Goal: Task Accomplishment & Management: Use online tool/utility

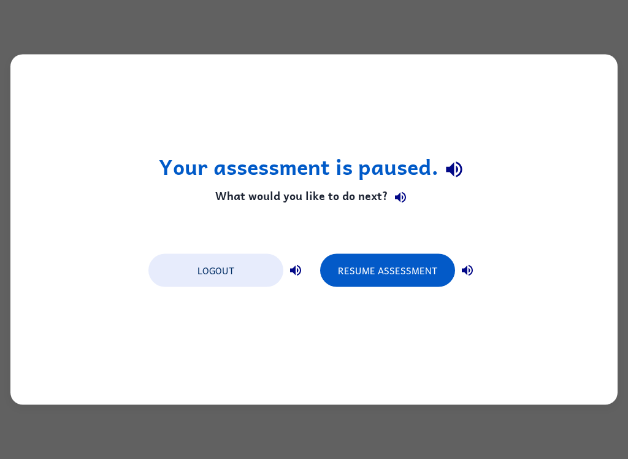
scroll to position [-1, 0]
click at [477, 265] on button "button" at bounding box center [467, 270] width 25 height 25
click at [399, 189] on icon "button" at bounding box center [400, 196] width 15 height 15
click at [453, 170] on icon "button" at bounding box center [454, 169] width 16 height 16
click at [400, 280] on button "Resume Assessment" at bounding box center [387, 270] width 135 height 33
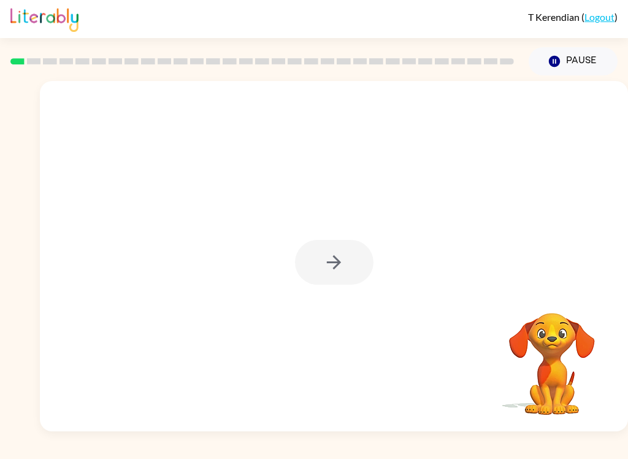
click at [334, 268] on div at bounding box center [334, 262] width 78 height 45
click at [334, 261] on icon "button" at bounding box center [333, 261] width 21 height 21
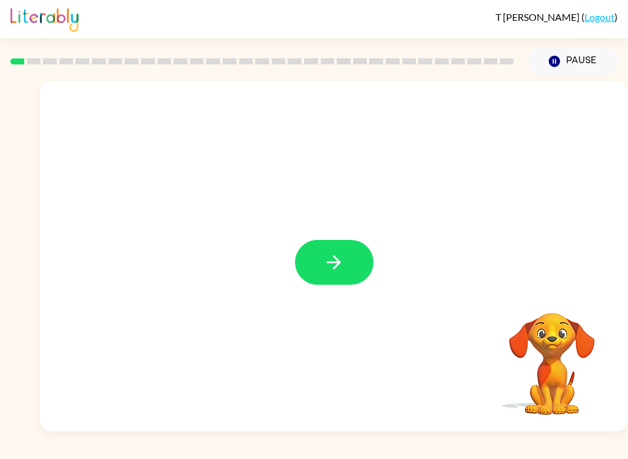
click at [346, 268] on button "button" at bounding box center [334, 262] width 78 height 45
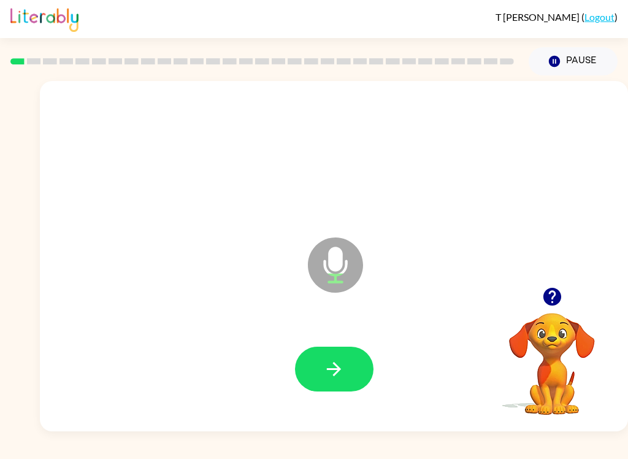
click at [337, 376] on icon "button" at bounding box center [333, 368] width 21 height 21
click at [352, 367] on button "button" at bounding box center [334, 368] width 78 height 45
click at [354, 366] on button "button" at bounding box center [334, 368] width 78 height 45
click at [315, 361] on button "button" at bounding box center [334, 368] width 78 height 45
click at [334, 374] on icon "button" at bounding box center [333, 368] width 21 height 21
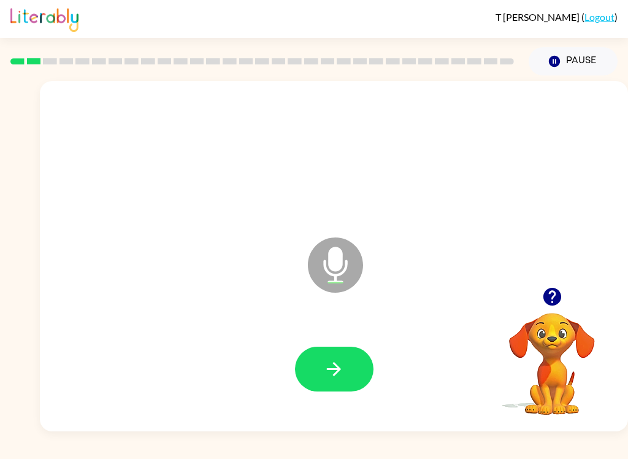
click at [4, 127] on div "Microphone The Microphone is here when it is your turn to talk Your browser mus…" at bounding box center [314, 253] width 628 height 356
click at [332, 375] on icon "button" at bounding box center [333, 368] width 21 height 21
click at [347, 369] on button "button" at bounding box center [334, 368] width 78 height 45
click at [337, 365] on icon "button" at bounding box center [334, 369] width 14 height 14
click at [338, 362] on icon "button" at bounding box center [333, 368] width 21 height 21
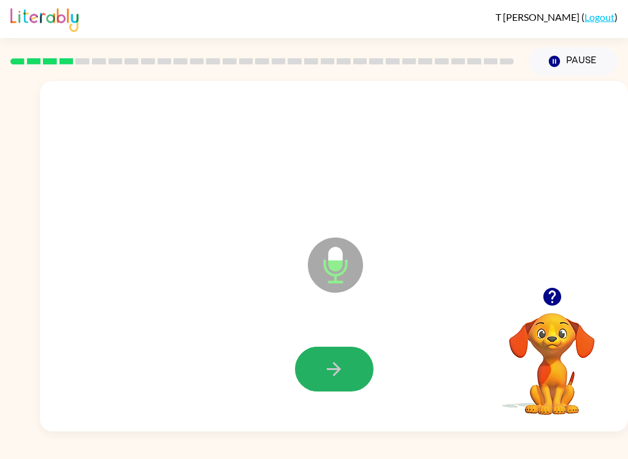
click at [341, 361] on icon "button" at bounding box center [333, 368] width 21 height 21
click at [342, 377] on icon "button" at bounding box center [333, 368] width 21 height 21
click at [331, 366] on icon "button" at bounding box center [333, 368] width 21 height 21
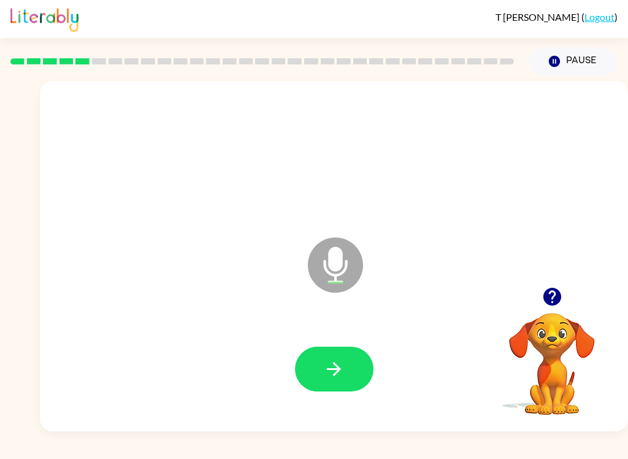
click at [353, 351] on button "button" at bounding box center [334, 368] width 78 height 45
click at [336, 361] on icon "button" at bounding box center [333, 368] width 21 height 21
click at [356, 356] on button "button" at bounding box center [334, 368] width 78 height 45
click at [327, 389] on button "button" at bounding box center [334, 368] width 78 height 45
click at [331, 372] on icon "button" at bounding box center [333, 368] width 21 height 21
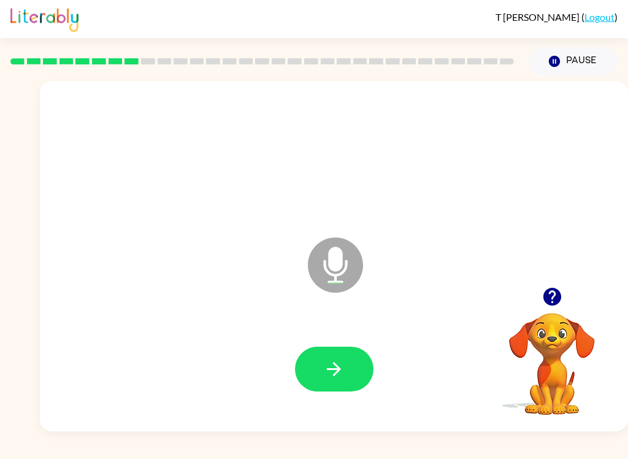
click at [346, 378] on button "button" at bounding box center [334, 368] width 78 height 45
click at [331, 362] on icon "button" at bounding box center [333, 368] width 21 height 21
click at [348, 366] on button "button" at bounding box center [334, 368] width 78 height 45
click at [345, 360] on button "button" at bounding box center [334, 368] width 78 height 45
click at [340, 370] on icon "button" at bounding box center [333, 368] width 21 height 21
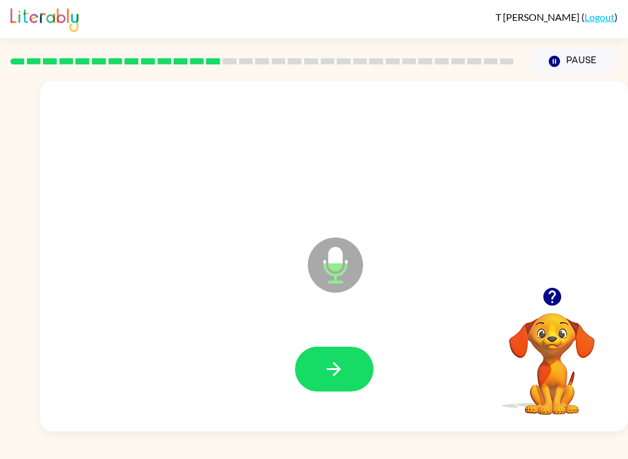
click at [332, 377] on icon "button" at bounding box center [333, 368] width 21 height 21
click at [338, 371] on icon "button" at bounding box center [334, 369] width 14 height 14
click at [348, 355] on button "button" at bounding box center [334, 368] width 78 height 45
click at [356, 366] on button "button" at bounding box center [334, 368] width 78 height 45
click at [352, 361] on button "button" at bounding box center [334, 368] width 78 height 45
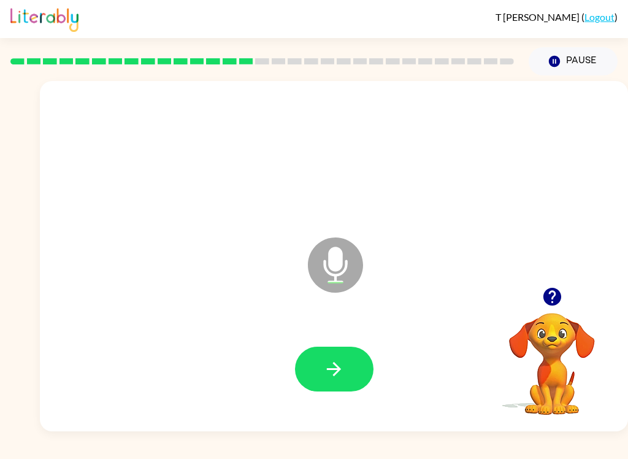
click at [360, 378] on button "button" at bounding box center [334, 368] width 78 height 45
click at [348, 382] on button "button" at bounding box center [334, 368] width 78 height 45
click at [327, 389] on button "button" at bounding box center [334, 368] width 78 height 45
click at [344, 377] on icon "button" at bounding box center [333, 368] width 21 height 21
click at [342, 367] on icon "button" at bounding box center [333, 368] width 21 height 21
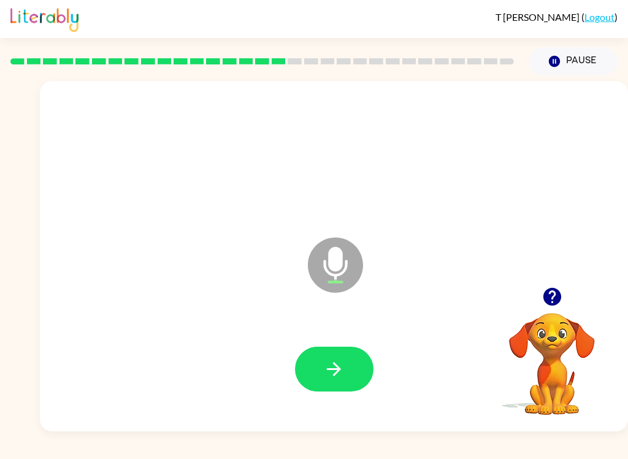
click at [342, 370] on icon "button" at bounding box center [333, 368] width 21 height 21
click at [334, 373] on icon "button" at bounding box center [333, 368] width 21 height 21
click at [343, 365] on icon "button" at bounding box center [333, 368] width 21 height 21
click at [348, 378] on button "button" at bounding box center [334, 368] width 78 height 45
click at [345, 375] on button "button" at bounding box center [334, 368] width 78 height 45
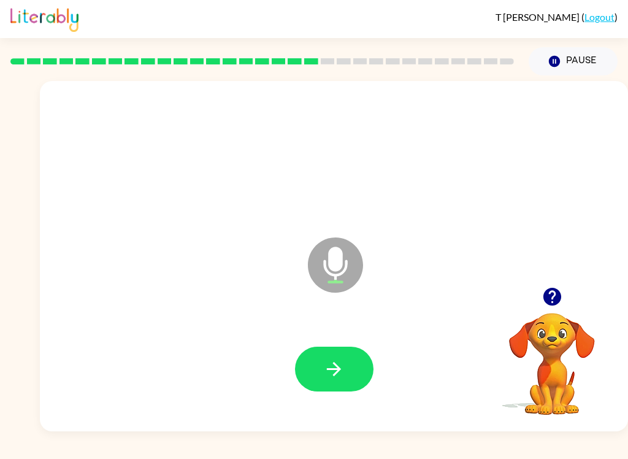
click at [345, 365] on button "button" at bounding box center [334, 368] width 78 height 45
click at [346, 370] on button "button" at bounding box center [334, 368] width 78 height 45
click at [336, 378] on icon "button" at bounding box center [333, 368] width 21 height 21
click at [353, 363] on button "button" at bounding box center [334, 368] width 78 height 45
click at [338, 367] on icon "button" at bounding box center [334, 369] width 14 height 14
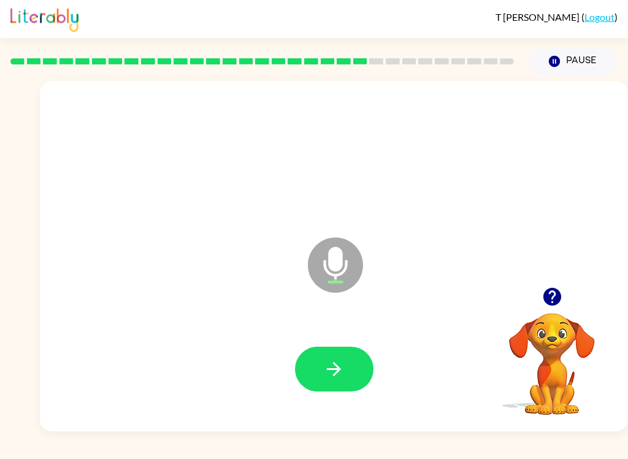
click at [344, 354] on button "button" at bounding box center [334, 368] width 78 height 45
click at [350, 375] on button "button" at bounding box center [334, 368] width 78 height 45
click at [350, 366] on button "button" at bounding box center [334, 368] width 78 height 45
click at [329, 372] on icon "button" at bounding box center [333, 368] width 21 height 21
click at [328, 376] on icon "button" at bounding box center [333, 368] width 21 height 21
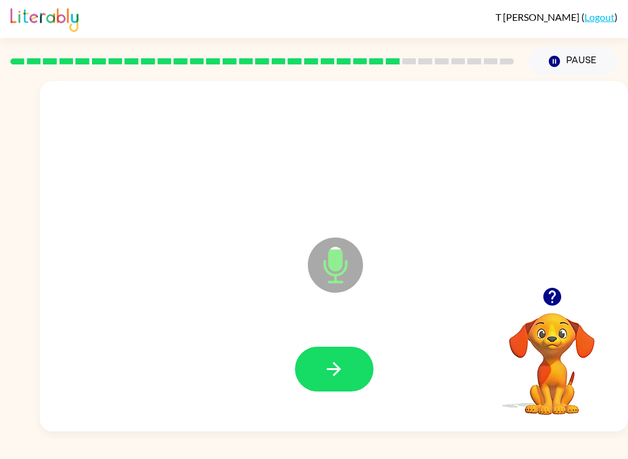
click at [337, 366] on icon "button" at bounding box center [334, 369] width 14 height 14
click at [348, 367] on button "button" at bounding box center [334, 368] width 78 height 45
click at [340, 356] on button "button" at bounding box center [334, 368] width 78 height 45
click at [348, 384] on button "button" at bounding box center [334, 368] width 78 height 45
click at [340, 364] on icon "button" at bounding box center [333, 368] width 21 height 21
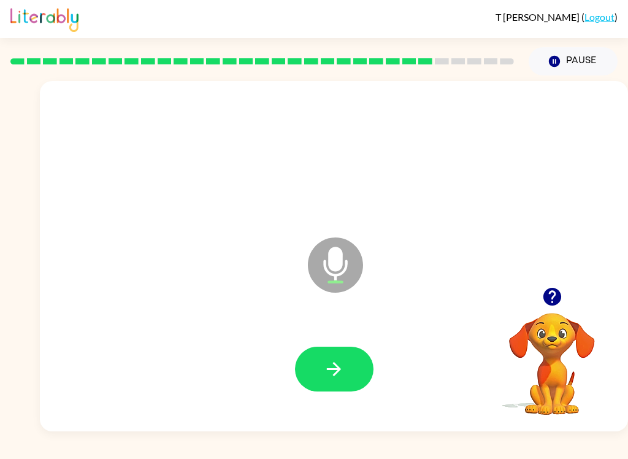
click at [342, 385] on button "button" at bounding box center [334, 368] width 78 height 45
click at [350, 365] on button "button" at bounding box center [334, 368] width 78 height 45
click at [338, 373] on icon "button" at bounding box center [333, 368] width 21 height 21
click at [346, 356] on button "button" at bounding box center [334, 368] width 78 height 45
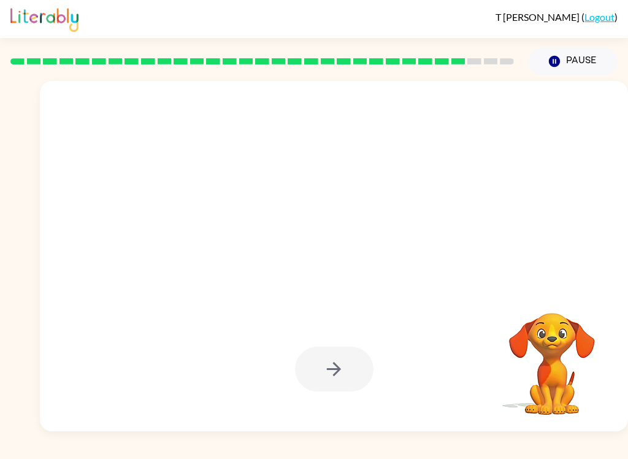
click at [343, 374] on div at bounding box center [334, 368] width 78 height 45
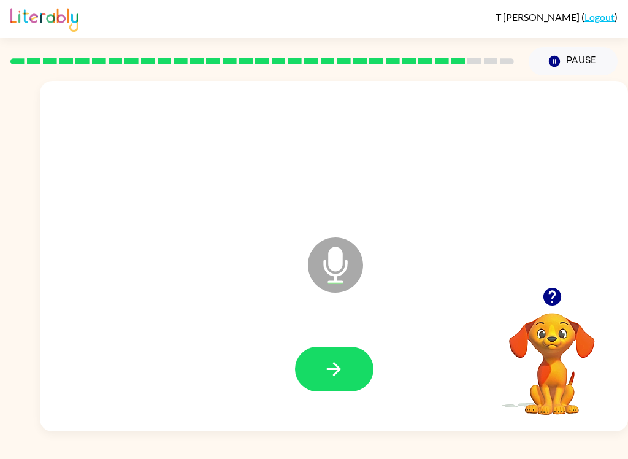
click at [342, 364] on icon "button" at bounding box center [333, 368] width 21 height 21
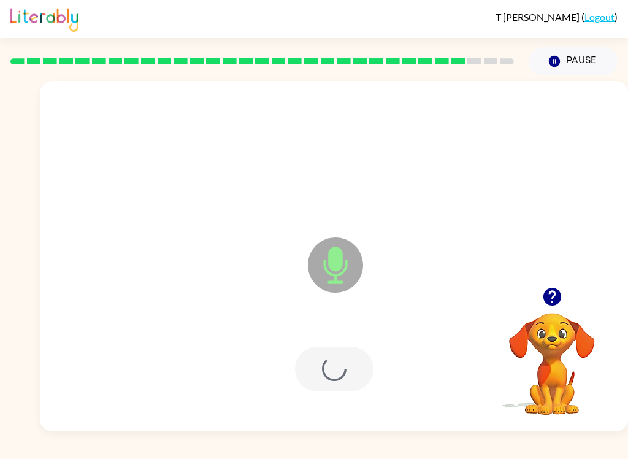
click at [348, 397] on div at bounding box center [334, 369] width 564 height 101
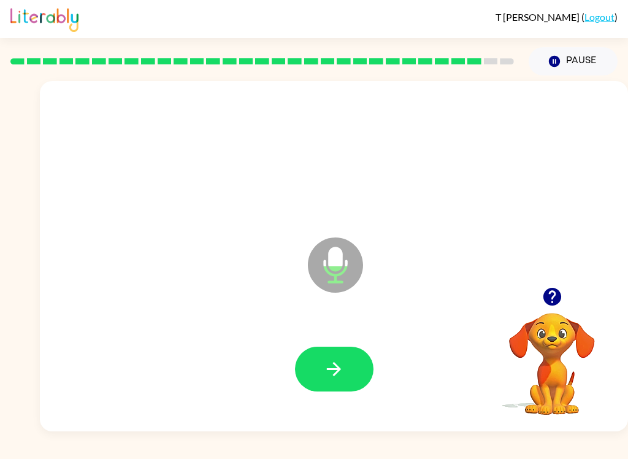
click at [341, 360] on icon "button" at bounding box center [333, 368] width 21 height 21
click at [332, 359] on icon "button" at bounding box center [333, 368] width 21 height 21
click at [344, 354] on button "button" at bounding box center [334, 368] width 78 height 45
click at [351, 372] on button "button" at bounding box center [334, 368] width 78 height 45
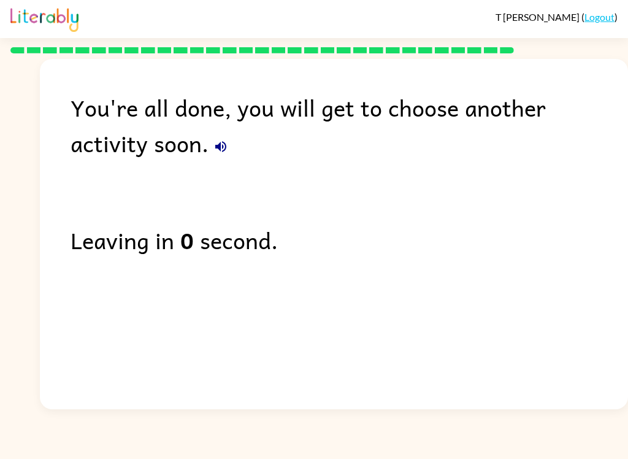
click at [213, 154] on icon "button" at bounding box center [220, 146] width 15 height 15
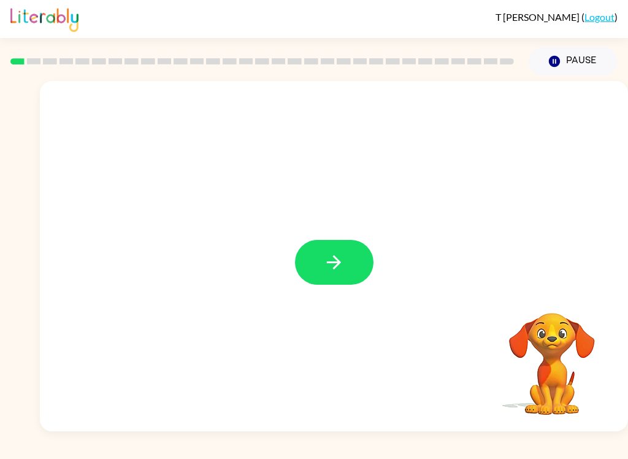
click at [355, 251] on button "button" at bounding box center [334, 262] width 78 height 45
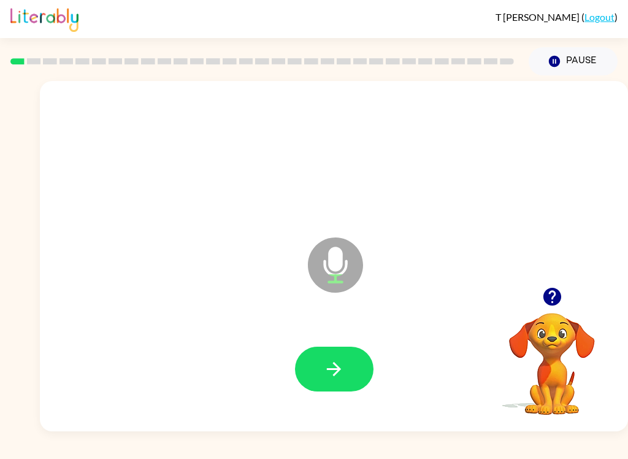
click at [356, 373] on button "button" at bounding box center [334, 368] width 78 height 45
click at [353, 372] on button "button" at bounding box center [334, 368] width 78 height 45
click at [363, 400] on div at bounding box center [334, 369] width 564 height 101
click at [338, 372] on icon "button" at bounding box center [334, 369] width 14 height 14
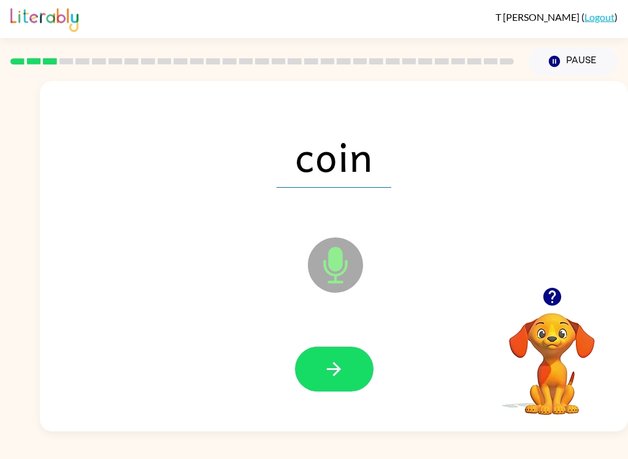
click at [348, 373] on button "button" at bounding box center [334, 368] width 78 height 45
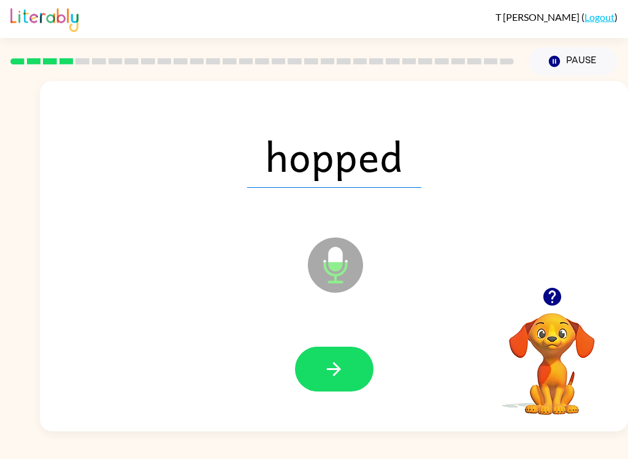
click at [346, 369] on button "button" at bounding box center [334, 368] width 78 height 45
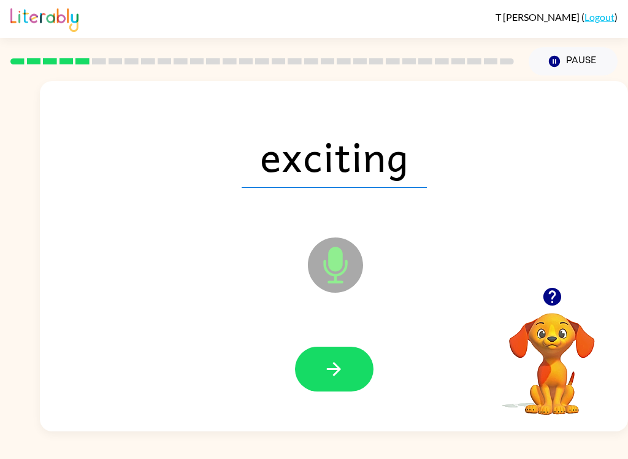
click at [337, 362] on icon "button" at bounding box center [333, 368] width 21 height 21
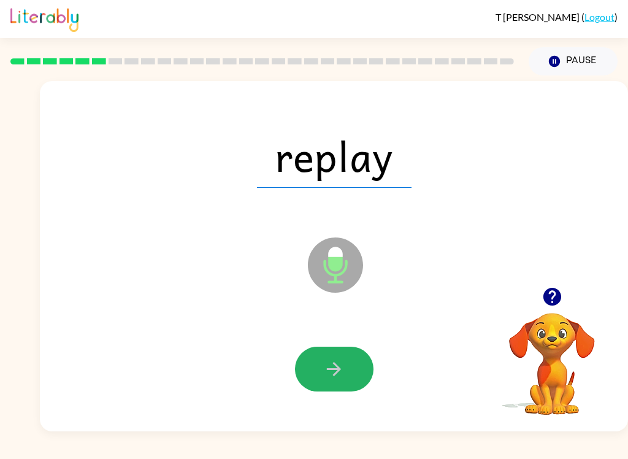
click at [342, 367] on icon "button" at bounding box center [333, 368] width 21 height 21
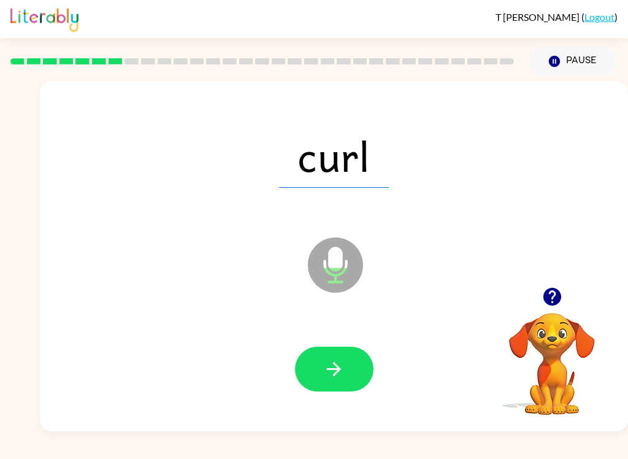
click at [350, 372] on button "button" at bounding box center [334, 368] width 78 height 45
click at [342, 377] on icon "button" at bounding box center [333, 368] width 21 height 21
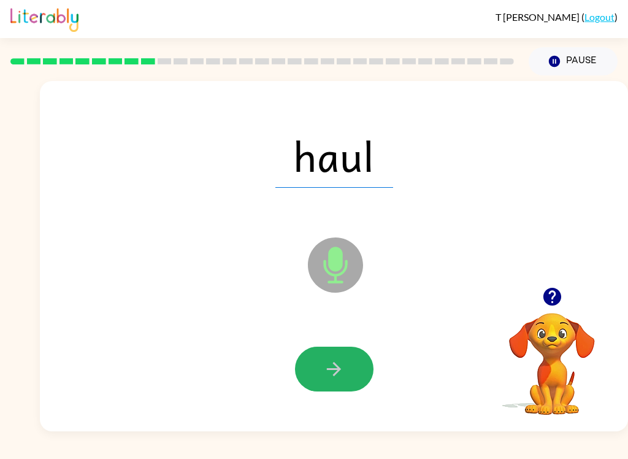
click at [346, 384] on button "button" at bounding box center [334, 368] width 78 height 45
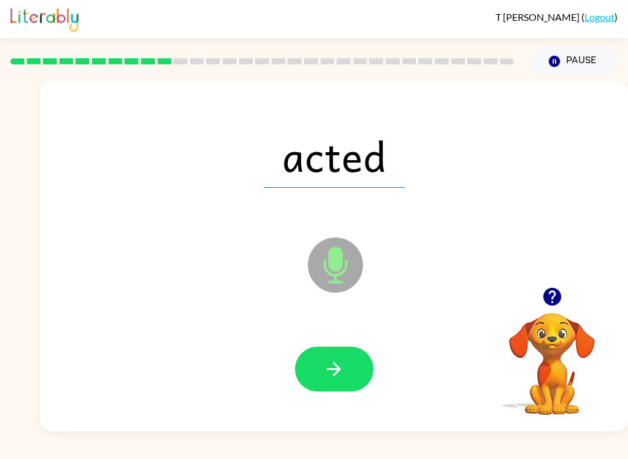
click at [351, 355] on button "button" at bounding box center [334, 368] width 78 height 45
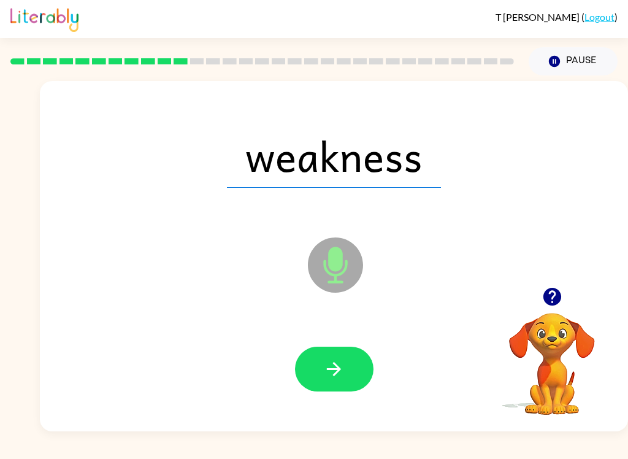
click at [337, 375] on icon "button" at bounding box center [333, 368] width 21 height 21
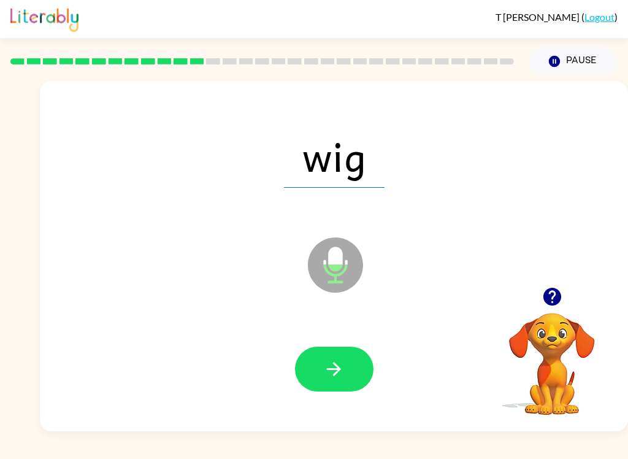
click at [341, 359] on icon "button" at bounding box center [333, 368] width 21 height 21
click at [337, 369] on icon "button" at bounding box center [334, 369] width 14 height 14
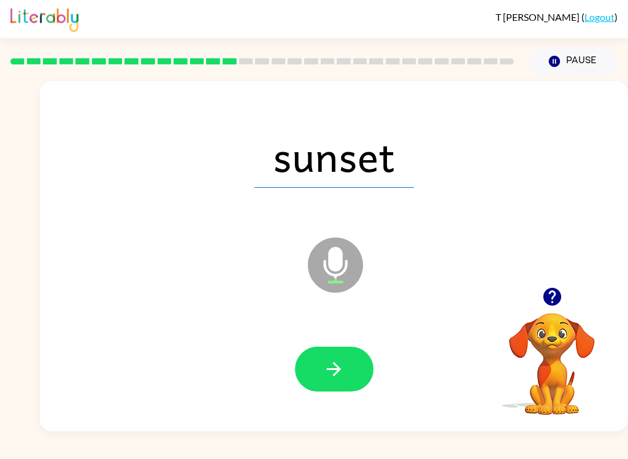
click at [356, 368] on button "button" at bounding box center [334, 368] width 78 height 45
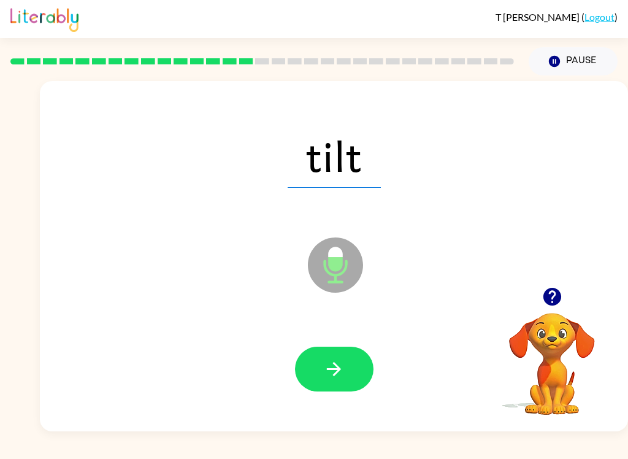
click at [345, 369] on button "button" at bounding box center [334, 368] width 78 height 45
click at [356, 373] on button "button" at bounding box center [334, 368] width 78 height 45
click at [345, 368] on button "button" at bounding box center [334, 368] width 78 height 45
click at [359, 373] on button "button" at bounding box center [334, 368] width 78 height 45
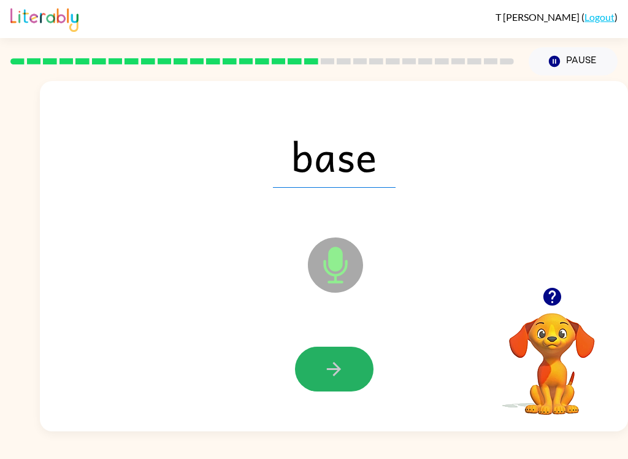
click at [346, 360] on button "button" at bounding box center [334, 368] width 78 height 45
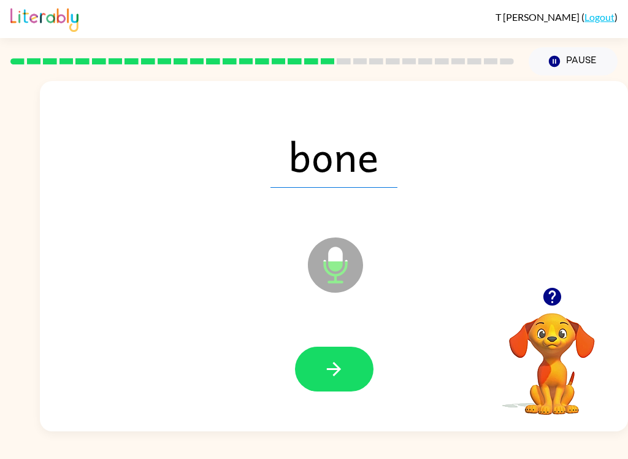
click at [345, 355] on button "button" at bounding box center [334, 368] width 78 height 45
click at [349, 375] on button "button" at bounding box center [334, 368] width 78 height 45
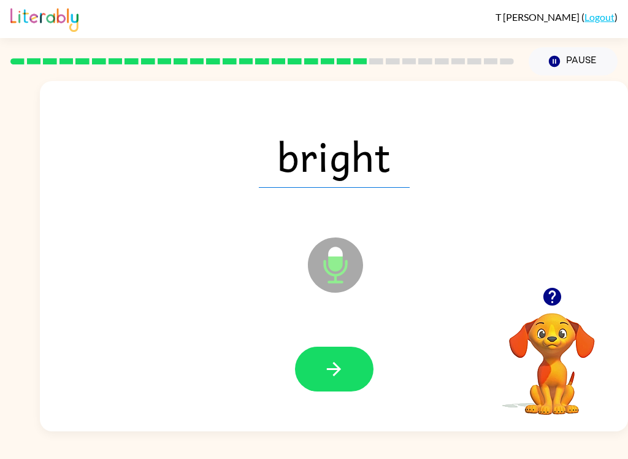
click at [345, 372] on button "button" at bounding box center [334, 368] width 78 height 45
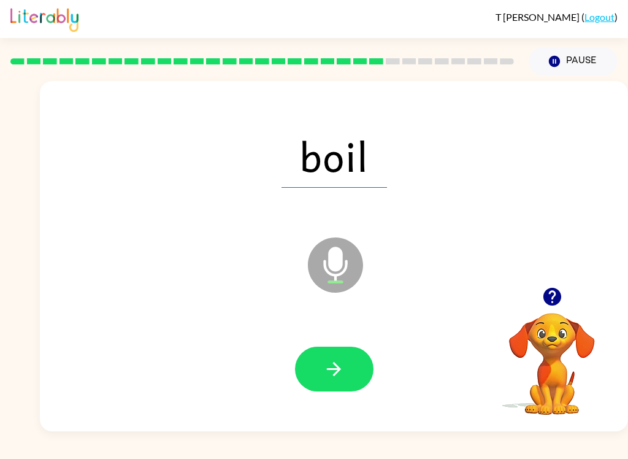
click at [340, 373] on icon "button" at bounding box center [333, 368] width 21 height 21
click at [348, 368] on button "button" at bounding box center [334, 368] width 78 height 45
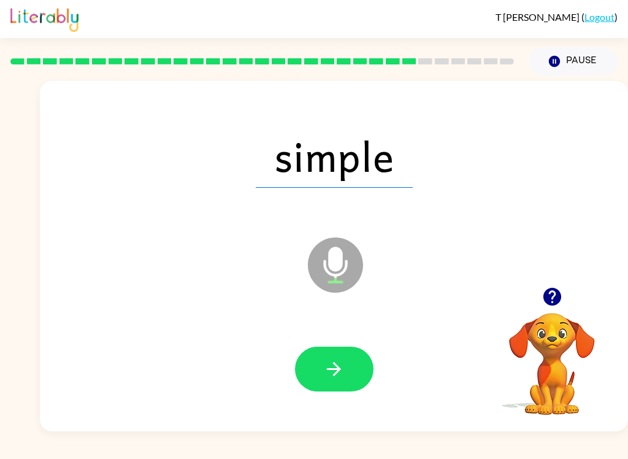
click at [340, 365] on icon "button" at bounding box center [333, 368] width 21 height 21
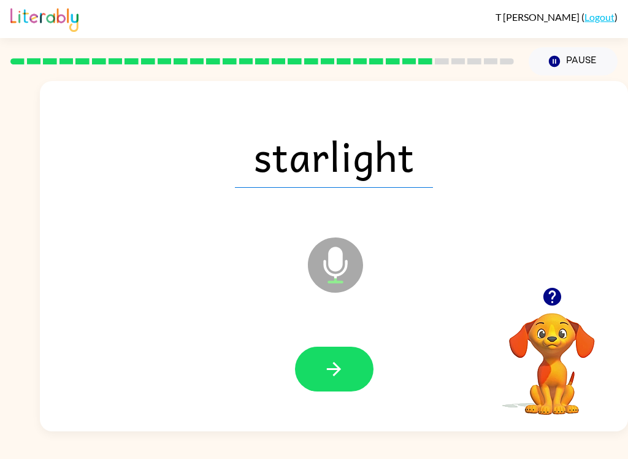
click at [334, 391] on button "button" at bounding box center [334, 368] width 78 height 45
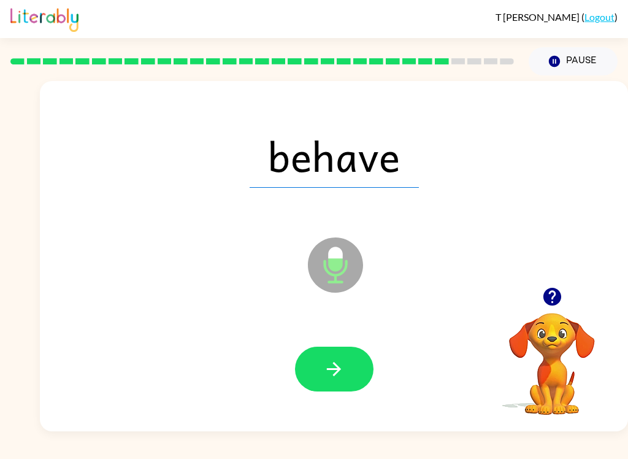
click at [348, 359] on button "button" at bounding box center [334, 368] width 78 height 45
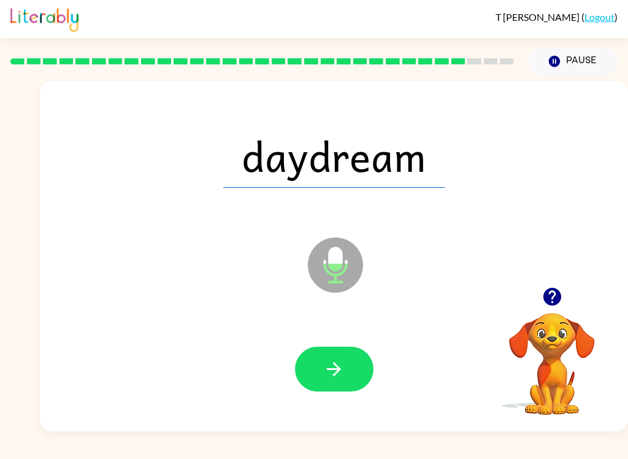
click at [342, 364] on icon "button" at bounding box center [333, 368] width 21 height 21
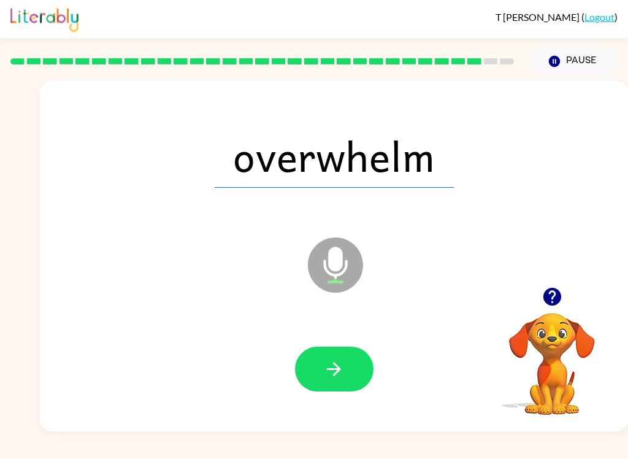
click at [350, 368] on button "button" at bounding box center [334, 368] width 78 height 45
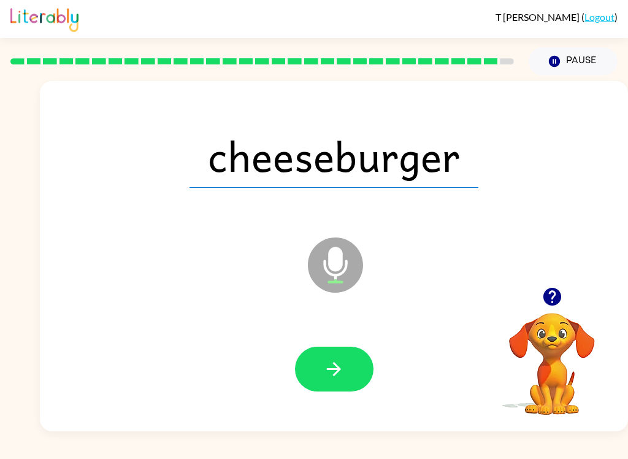
click at [350, 363] on button "button" at bounding box center [334, 368] width 78 height 45
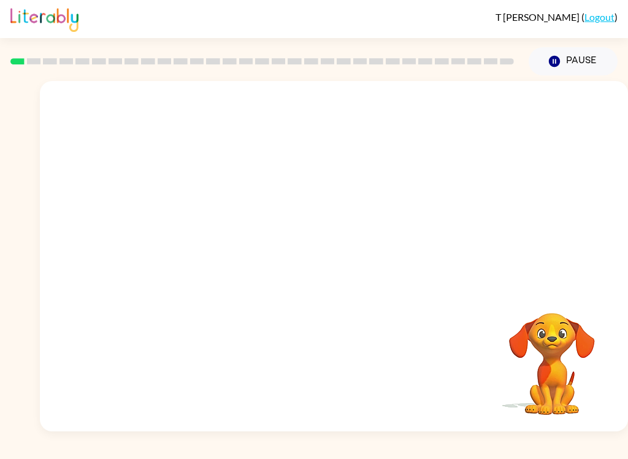
click at [295, 213] on video "Your browser must support playing .mp4 files to use Literably. Please try using…" at bounding box center [334, 184] width 588 height 206
click at [289, 215] on video "Your browser must support playing .mp4 files to use Literably. Please try using…" at bounding box center [334, 184] width 588 height 206
click at [271, 216] on video "Your browser must support playing .mp4 files to use Literably. Please try using…" at bounding box center [334, 184] width 588 height 206
click at [285, 218] on video "Your browser must support playing .mp4 files to use Literably. Please try using…" at bounding box center [334, 184] width 588 height 206
click at [284, 217] on video "Your browser must support playing .mp4 files to use Literably. Please try using…" at bounding box center [334, 184] width 588 height 206
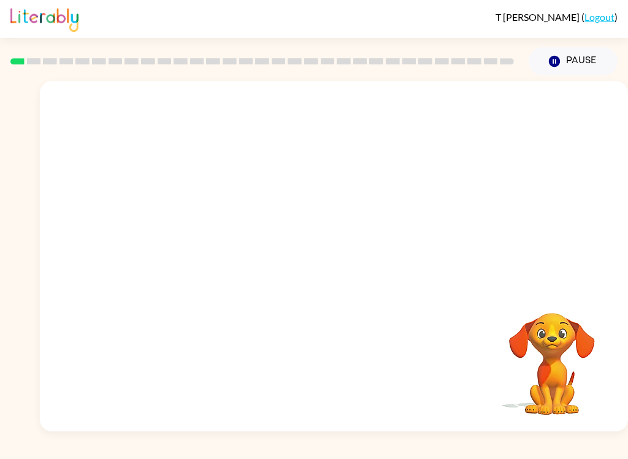
click at [295, 226] on video "Your browser must support playing .mp4 files to use Literably. Please try using…" at bounding box center [334, 184] width 588 height 206
click at [292, 234] on video "Your browser must support playing .mp4 files to use Literably. Please try using…" at bounding box center [334, 184] width 588 height 206
click at [293, 231] on video "Your browser must support playing .mp4 files to use Literably. Please try using…" at bounding box center [334, 184] width 588 height 206
click at [289, 236] on video "Your browser must support playing .mp4 files to use Literably. Please try using…" at bounding box center [334, 184] width 588 height 206
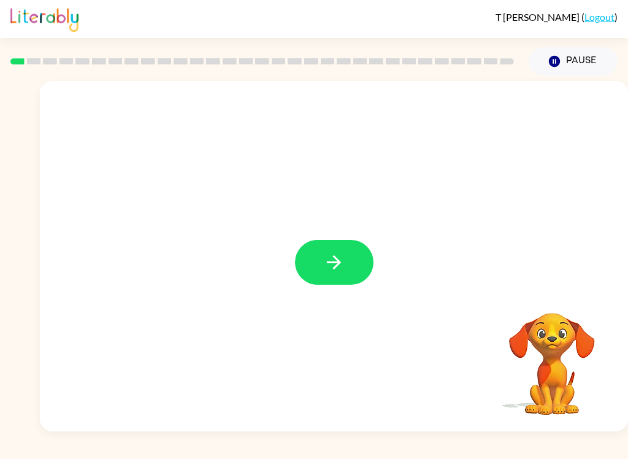
click at [327, 278] on button "button" at bounding box center [334, 262] width 78 height 45
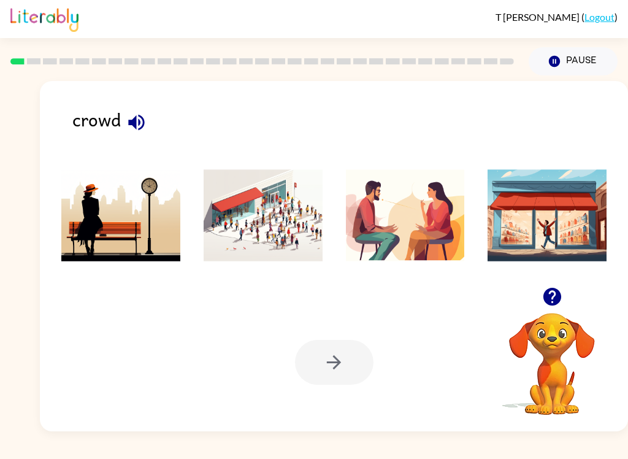
click at [276, 224] on img at bounding box center [263, 215] width 119 height 92
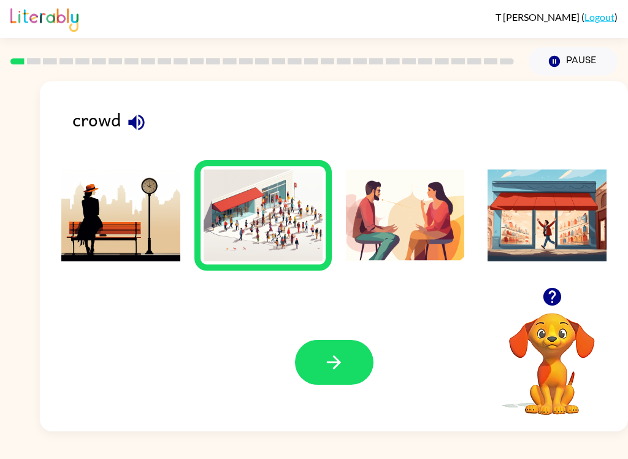
click at [344, 355] on icon "button" at bounding box center [333, 361] width 21 height 21
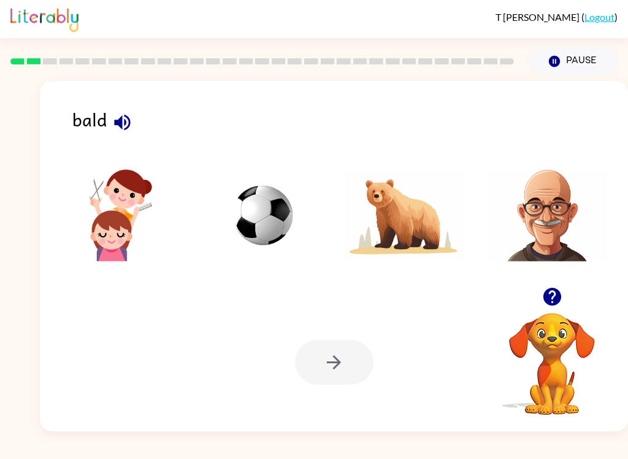
click at [332, 365] on div at bounding box center [334, 362] width 78 height 45
click at [551, 189] on img at bounding box center [546, 215] width 119 height 92
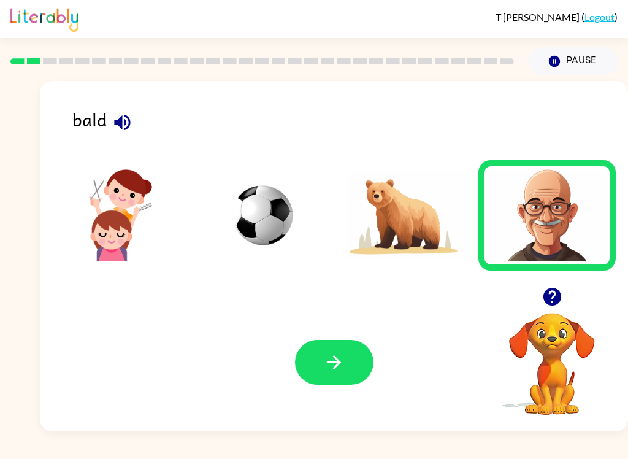
click at [332, 357] on icon "button" at bounding box center [333, 361] width 21 height 21
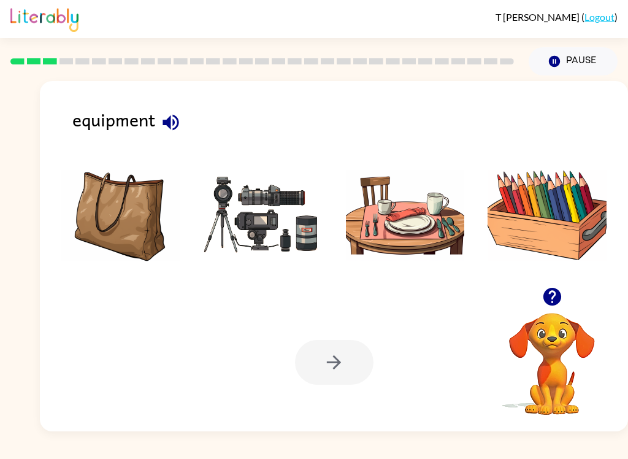
click at [172, 138] on button "button" at bounding box center [170, 122] width 31 height 31
click at [282, 214] on img at bounding box center [263, 215] width 119 height 92
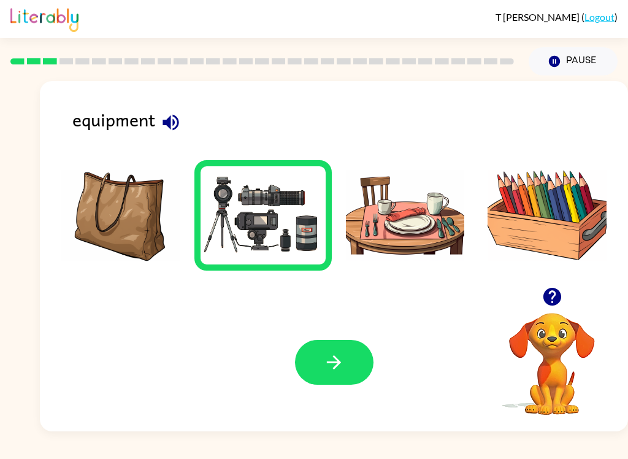
click at [347, 369] on button "button" at bounding box center [334, 362] width 78 height 45
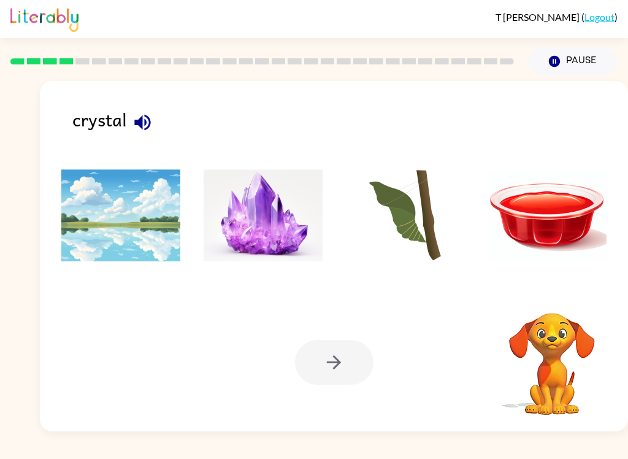
click at [275, 220] on img at bounding box center [263, 215] width 119 height 92
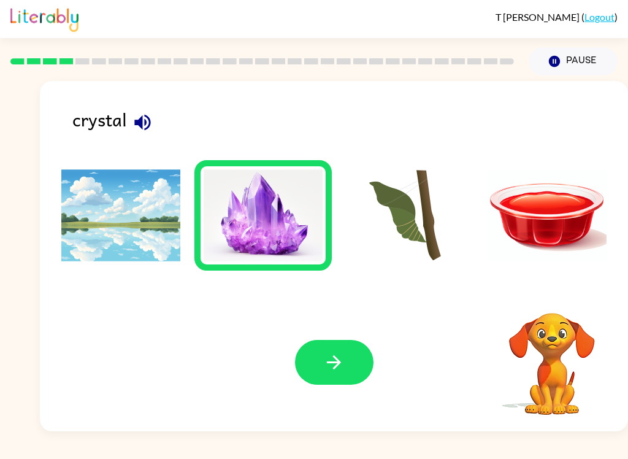
click at [340, 365] on icon "button" at bounding box center [333, 361] width 21 height 21
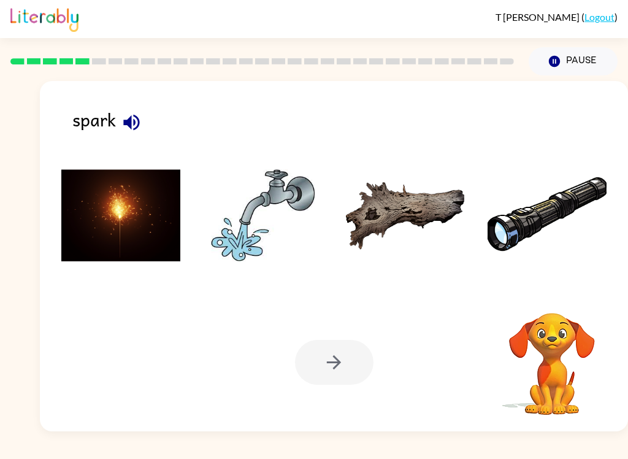
click at [147, 209] on img at bounding box center [120, 215] width 119 height 92
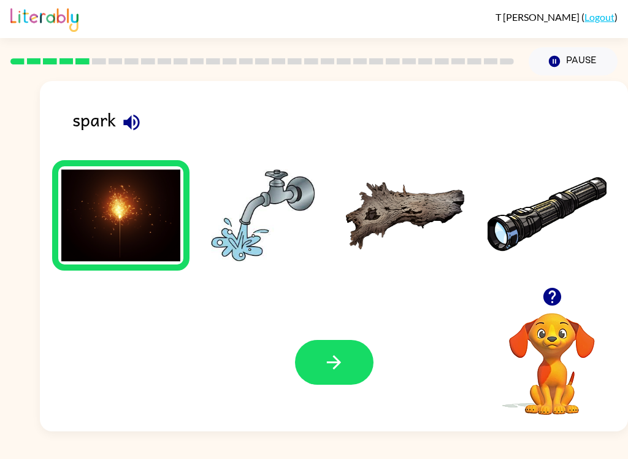
click at [346, 369] on button "button" at bounding box center [334, 362] width 78 height 45
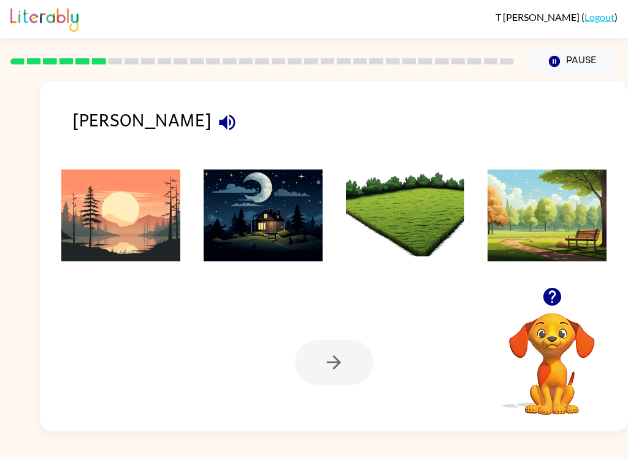
click at [140, 230] on img at bounding box center [120, 215] width 119 height 92
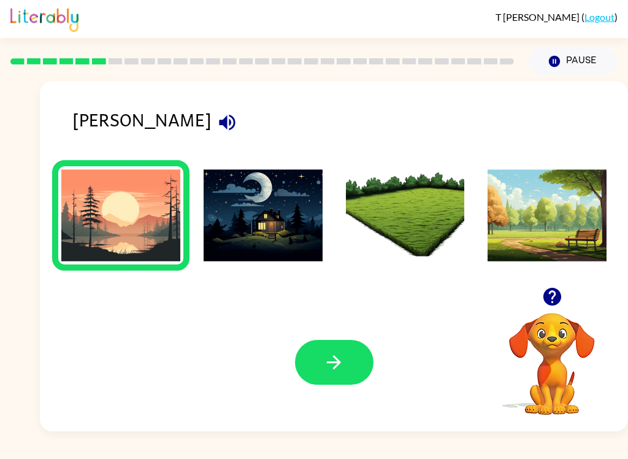
click at [341, 377] on button "button" at bounding box center [334, 362] width 78 height 45
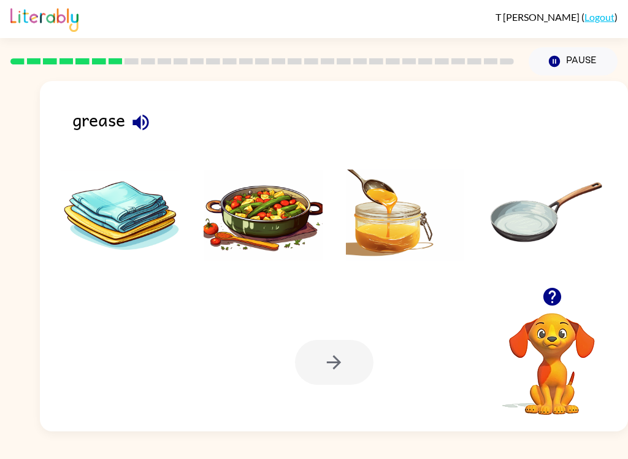
click at [139, 121] on icon "button" at bounding box center [140, 122] width 16 height 16
click at [399, 231] on img at bounding box center [405, 215] width 119 height 92
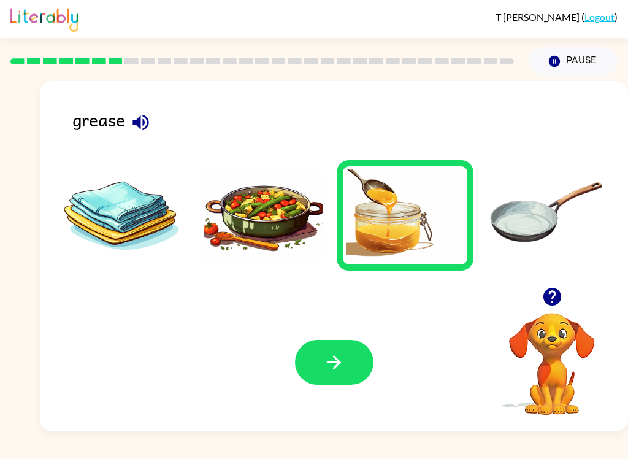
click at [337, 365] on icon "button" at bounding box center [334, 362] width 14 height 14
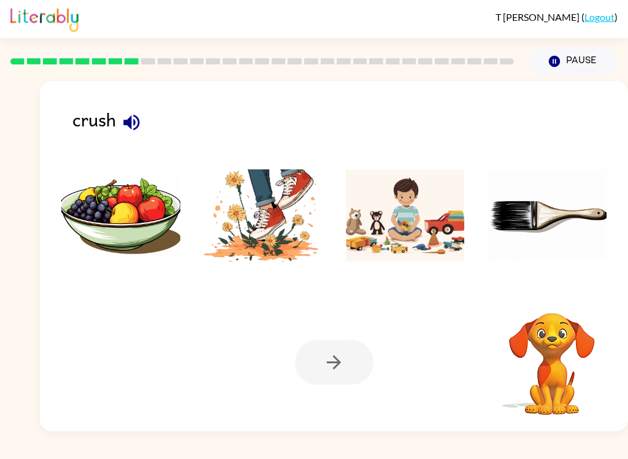
click at [340, 375] on div at bounding box center [334, 362] width 78 height 45
click at [280, 217] on img at bounding box center [263, 215] width 119 height 92
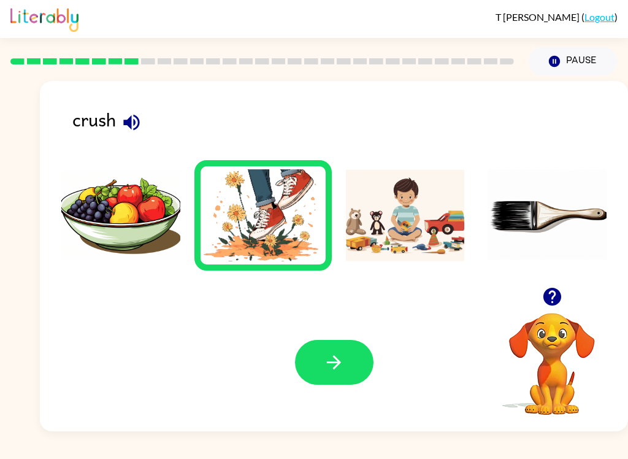
click at [345, 359] on button "button" at bounding box center [334, 362] width 78 height 45
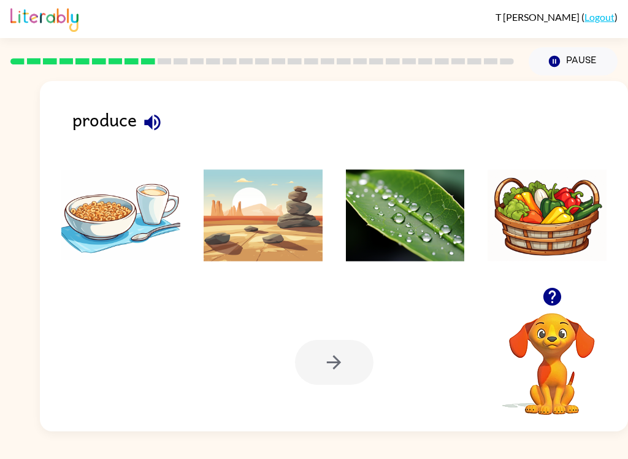
click at [156, 108] on button "button" at bounding box center [152, 122] width 31 height 31
click at [164, 117] on button "button" at bounding box center [152, 122] width 31 height 31
click at [546, 229] on img at bounding box center [546, 215] width 119 height 92
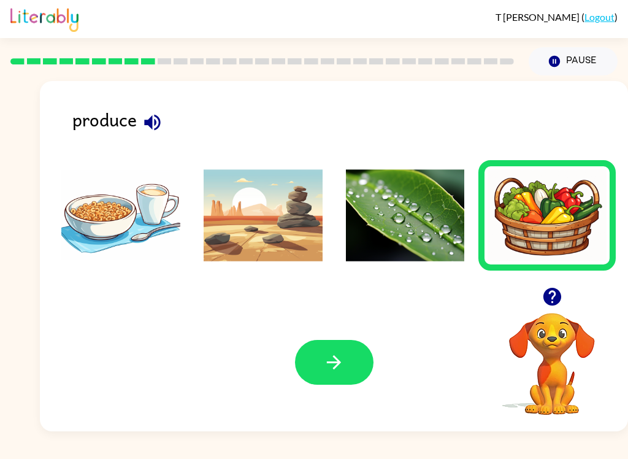
click at [343, 361] on icon "button" at bounding box center [333, 361] width 21 height 21
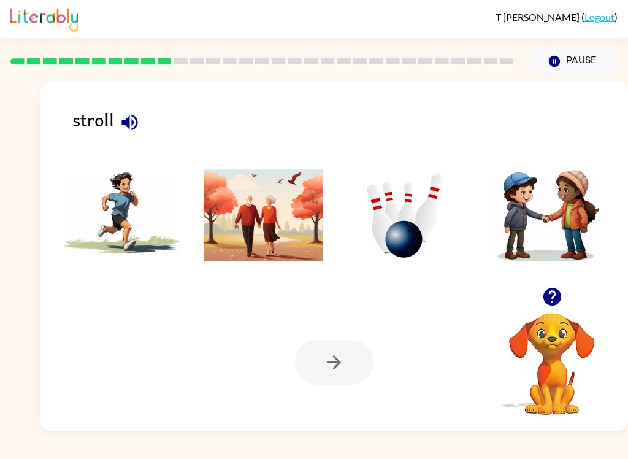
click at [283, 232] on img at bounding box center [263, 215] width 119 height 92
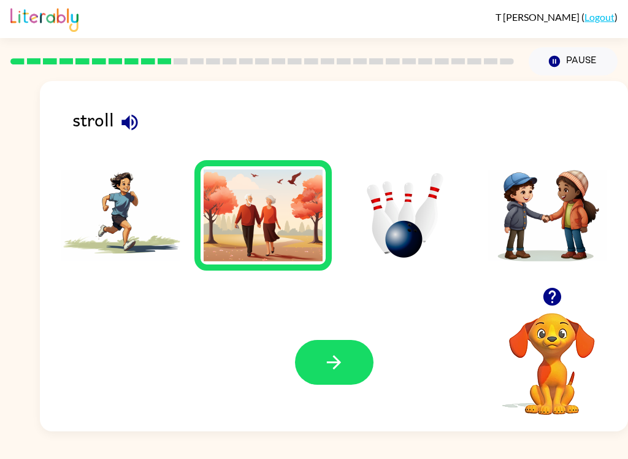
click at [343, 371] on icon "button" at bounding box center [333, 361] width 21 height 21
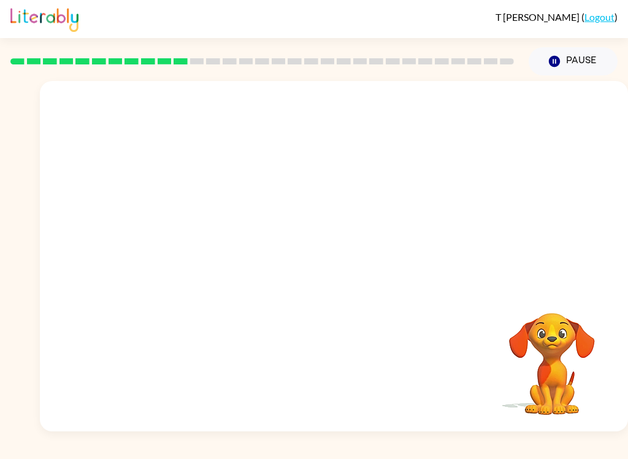
click at [398, 226] on video "Your browser must support playing .mp4 files to use Literably. Please try using…" at bounding box center [334, 184] width 588 height 206
click at [494, 124] on video "Your browser must support playing .mp4 files to use Literably. Please try using…" at bounding box center [334, 184] width 588 height 206
click at [362, 247] on button "button" at bounding box center [334, 262] width 78 height 45
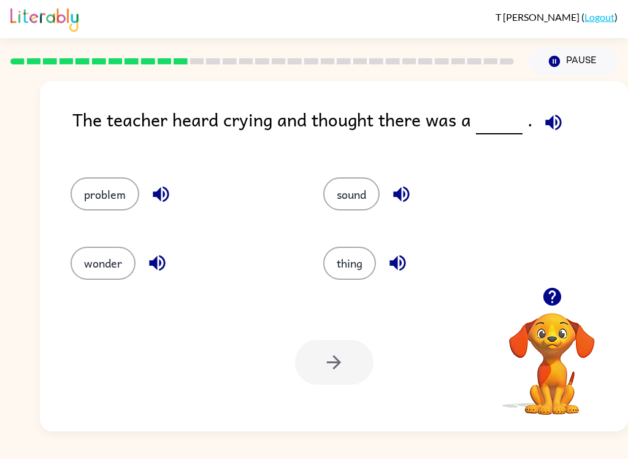
click at [343, 368] on div at bounding box center [334, 362] width 78 height 45
click at [109, 192] on button "problem" at bounding box center [105, 193] width 69 height 33
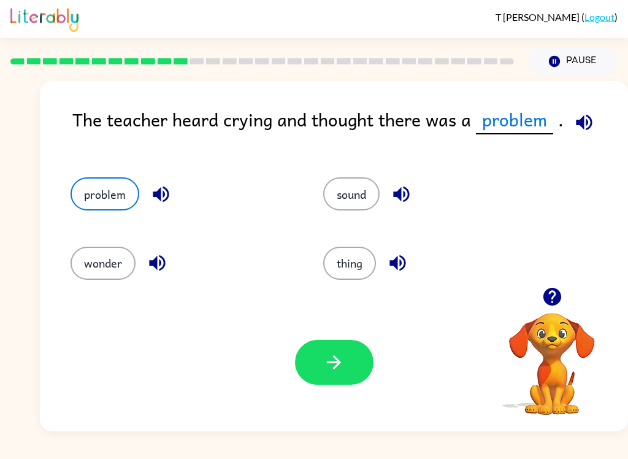
click at [346, 373] on button "button" at bounding box center [334, 362] width 78 height 45
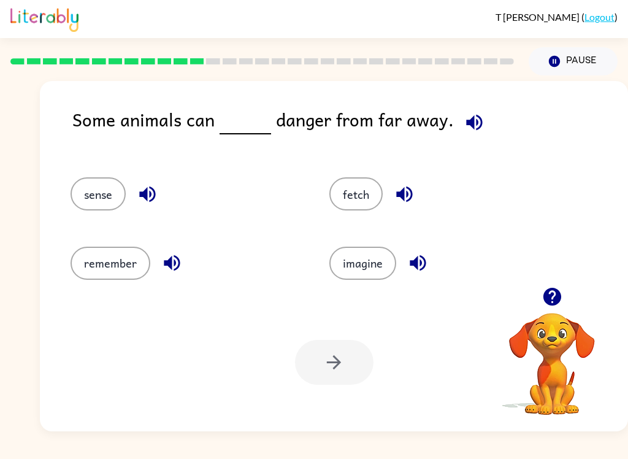
click at [481, 126] on button "button" at bounding box center [474, 122] width 31 height 31
click at [117, 198] on button "sense" at bounding box center [98, 193] width 55 height 33
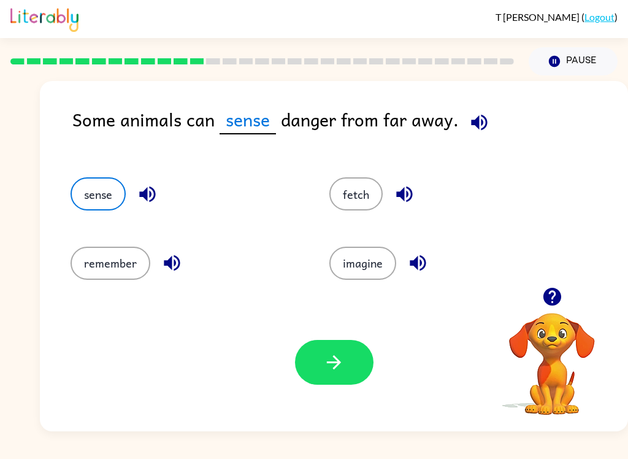
click at [339, 365] on icon "button" at bounding box center [334, 362] width 14 height 14
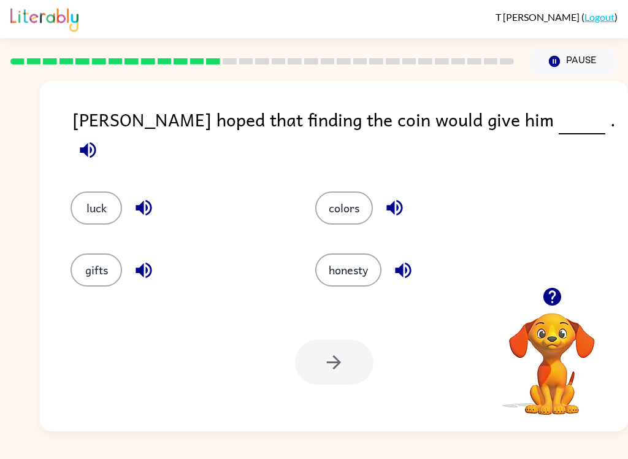
click at [104, 134] on button "button" at bounding box center [87, 149] width 31 height 31
click at [96, 142] on icon "button" at bounding box center [88, 150] width 16 height 16
click at [140, 200] on icon "button" at bounding box center [144, 208] width 16 height 16
click at [101, 191] on button "luck" at bounding box center [97, 207] width 52 height 33
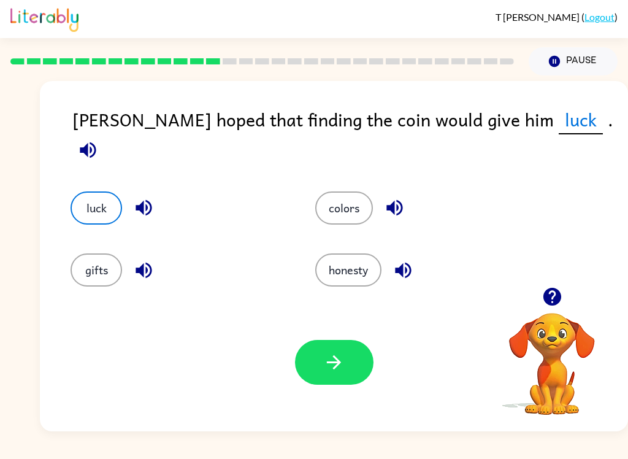
click at [323, 374] on button "button" at bounding box center [334, 362] width 78 height 45
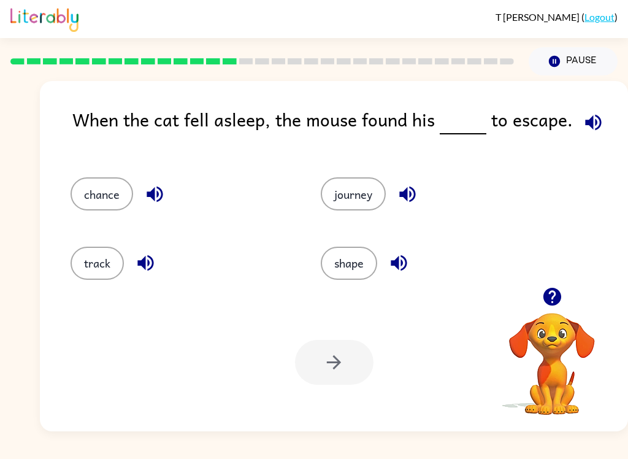
click at [151, 192] on icon "button" at bounding box center [154, 193] width 21 height 21
click at [102, 208] on button "chance" at bounding box center [102, 193] width 63 height 33
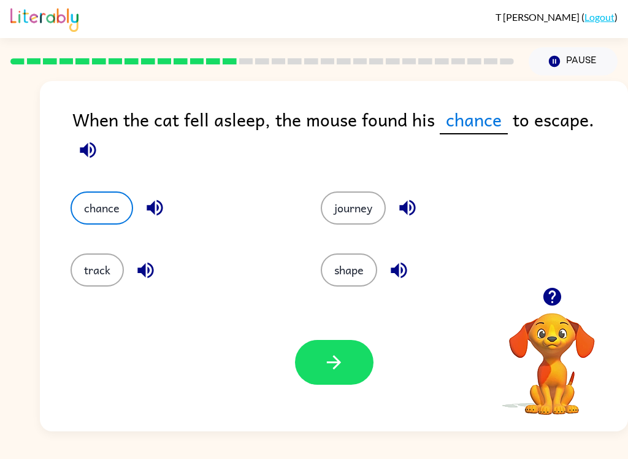
click at [361, 367] on button "button" at bounding box center [334, 362] width 78 height 45
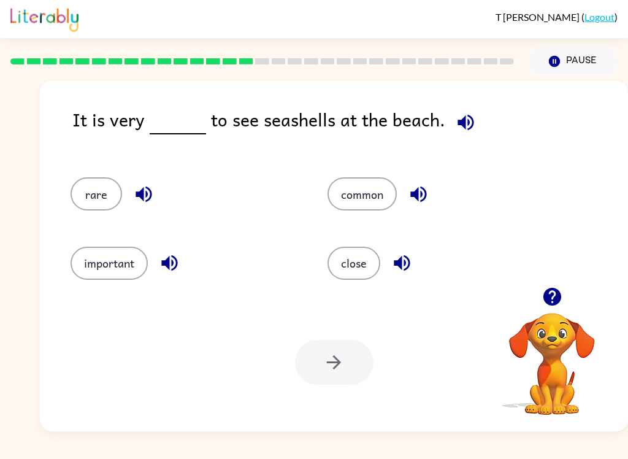
click at [103, 210] on button "rare" at bounding box center [97, 193] width 52 height 33
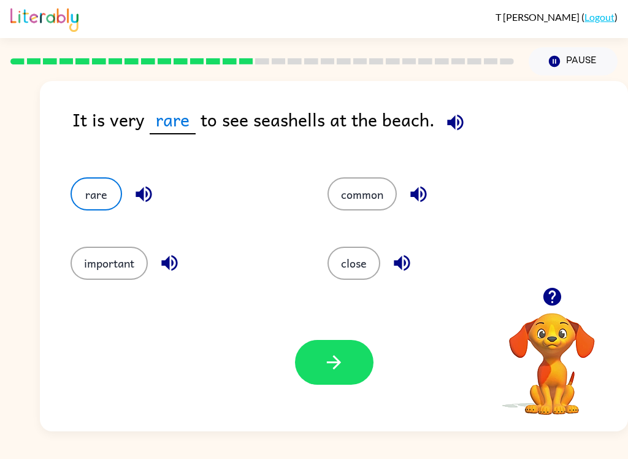
click at [369, 200] on button "common" at bounding box center [361, 193] width 69 height 33
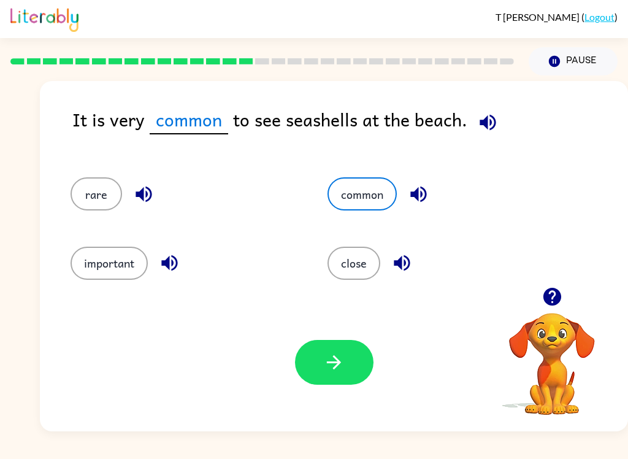
click at [346, 364] on button "button" at bounding box center [334, 362] width 78 height 45
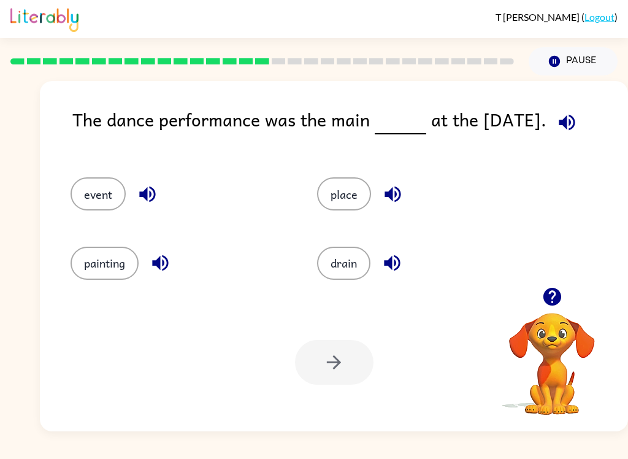
click at [88, 209] on button "event" at bounding box center [98, 193] width 55 height 33
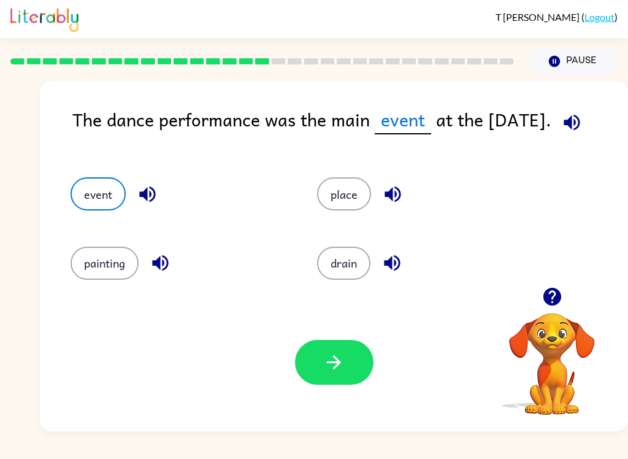
click at [335, 348] on button "button" at bounding box center [334, 362] width 78 height 45
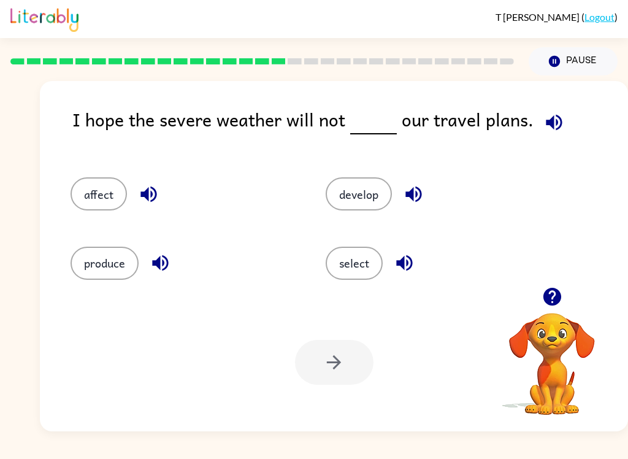
click at [105, 189] on button "affect" at bounding box center [99, 193] width 56 height 33
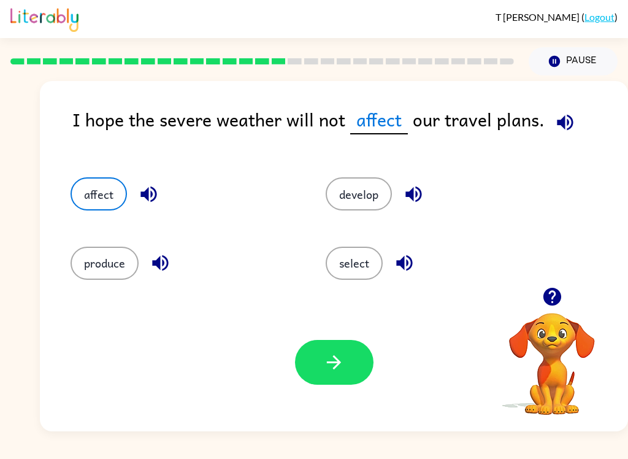
click at [335, 365] on icon "button" at bounding box center [333, 361] width 21 height 21
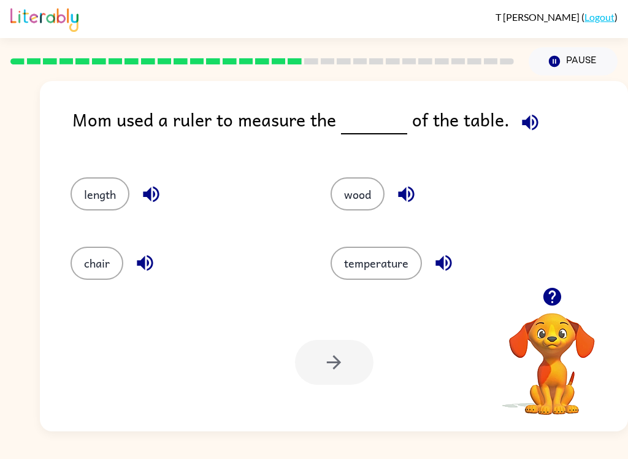
click at [111, 209] on button "length" at bounding box center [100, 193] width 59 height 33
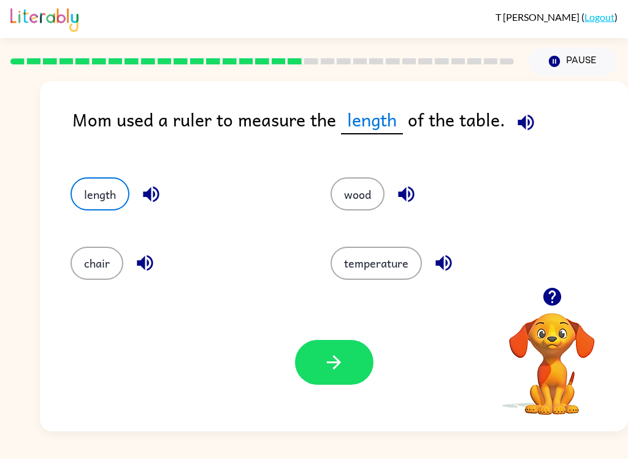
click at [345, 373] on button "button" at bounding box center [334, 362] width 78 height 45
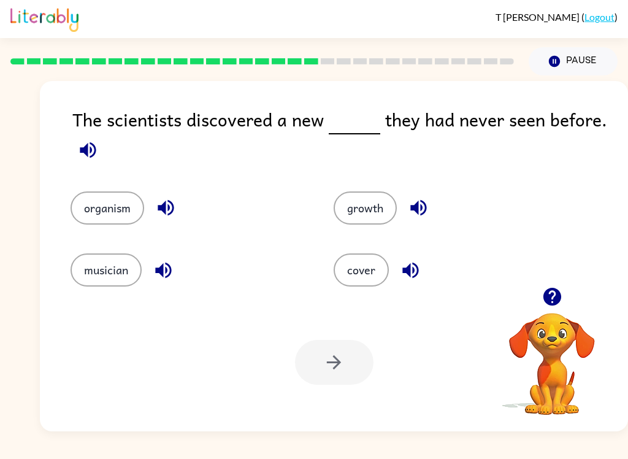
click at [121, 217] on button "organism" at bounding box center [108, 207] width 74 height 33
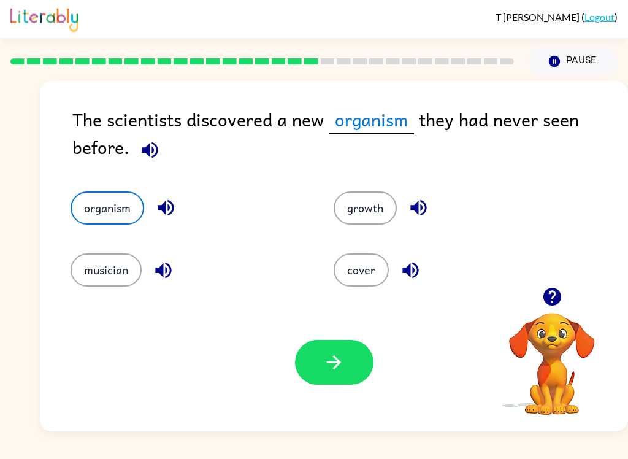
click at [162, 208] on icon "button" at bounding box center [166, 208] width 16 height 16
click at [174, 213] on icon "button" at bounding box center [165, 207] width 21 height 21
click at [122, 215] on button "organism" at bounding box center [108, 207] width 74 height 33
click at [337, 376] on button "button" at bounding box center [334, 362] width 78 height 45
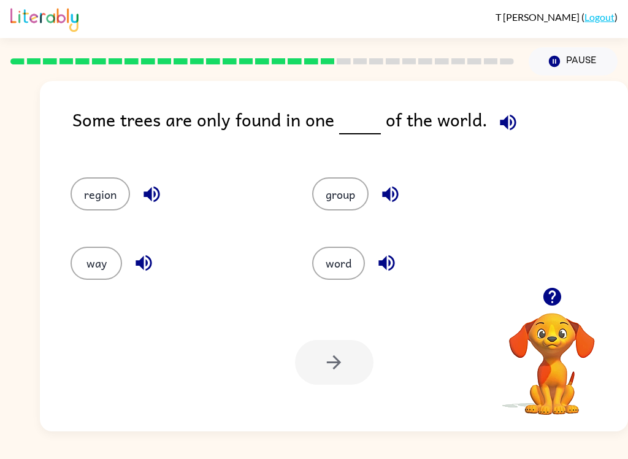
click at [500, 125] on icon "button" at bounding box center [508, 122] width 16 height 16
click at [113, 273] on button "way" at bounding box center [97, 263] width 52 height 33
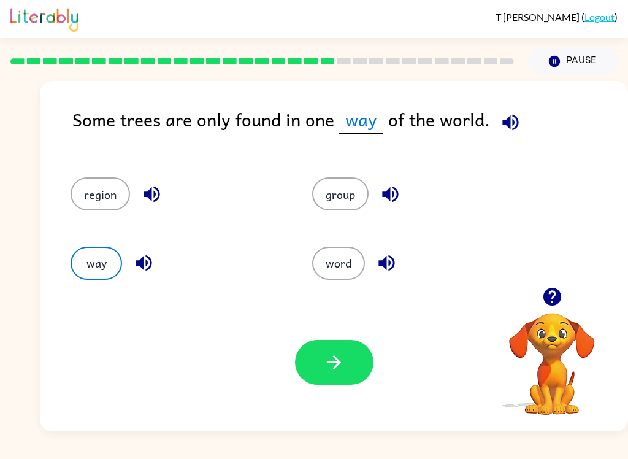
click at [355, 364] on button "button" at bounding box center [334, 362] width 78 height 45
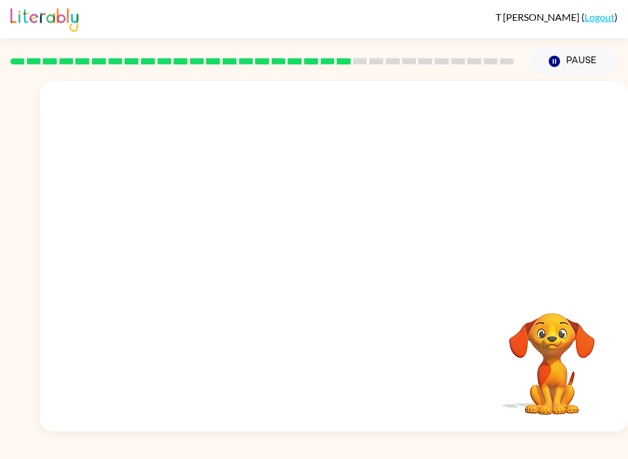
click at [243, 102] on video "Your browser must support playing .mp4 files to use Literably. Please try using…" at bounding box center [334, 184] width 588 height 206
click at [215, 259] on video "Your browser must support playing .mp4 files to use Literably. Please try using…" at bounding box center [334, 184] width 588 height 206
click at [224, 269] on video "Your browser must support playing .mp4 files to use Literably. Please try using…" at bounding box center [334, 184] width 588 height 206
click at [224, 234] on div at bounding box center [334, 256] width 588 height 350
click at [349, 262] on button "button" at bounding box center [334, 262] width 78 height 45
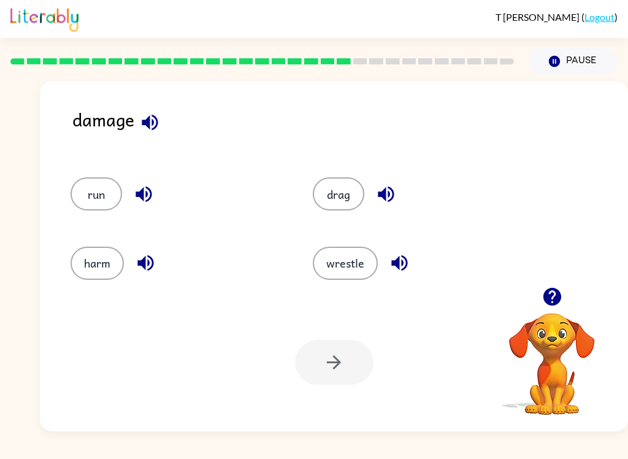
click at [354, 270] on button "wrestle" at bounding box center [345, 263] width 65 height 33
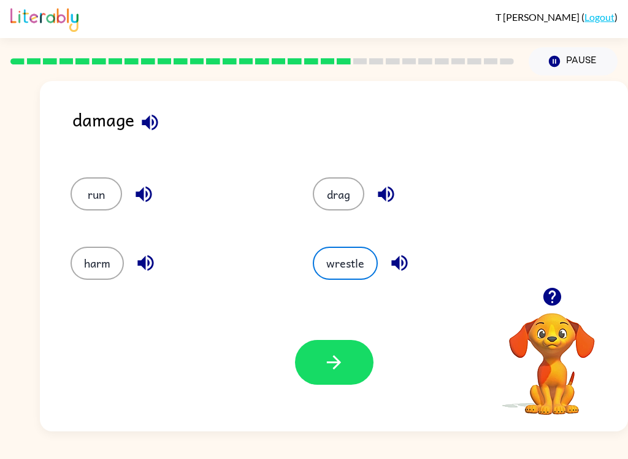
click at [339, 356] on icon "button" at bounding box center [333, 361] width 21 height 21
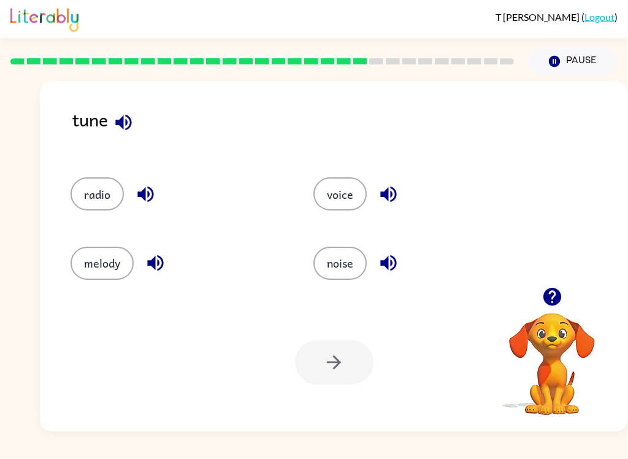
click at [88, 191] on button "radio" at bounding box center [97, 193] width 53 height 33
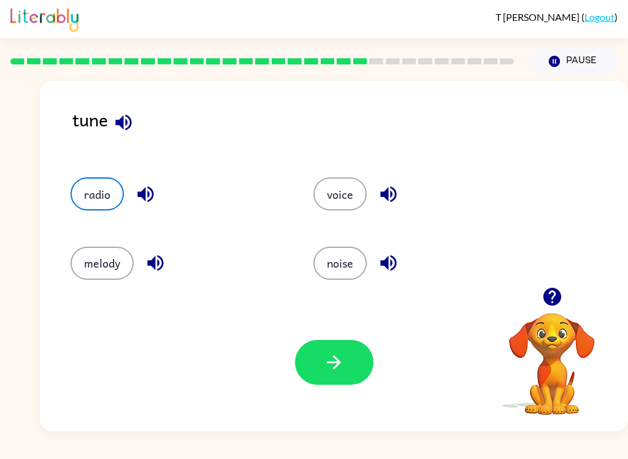
click at [337, 371] on icon "button" at bounding box center [333, 361] width 21 height 21
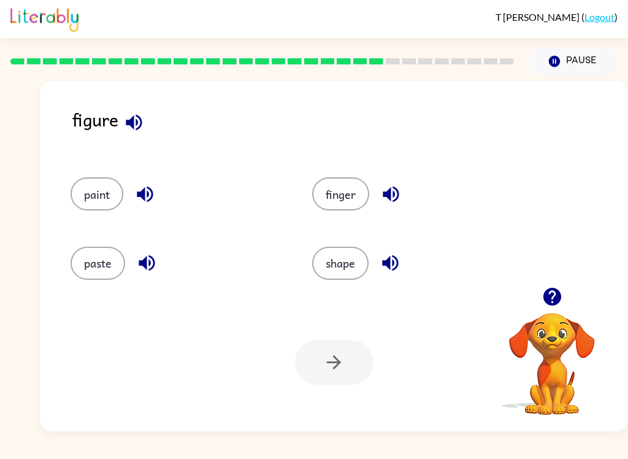
click at [326, 372] on div at bounding box center [334, 362] width 78 height 45
click at [332, 272] on button "shape" at bounding box center [340, 263] width 56 height 33
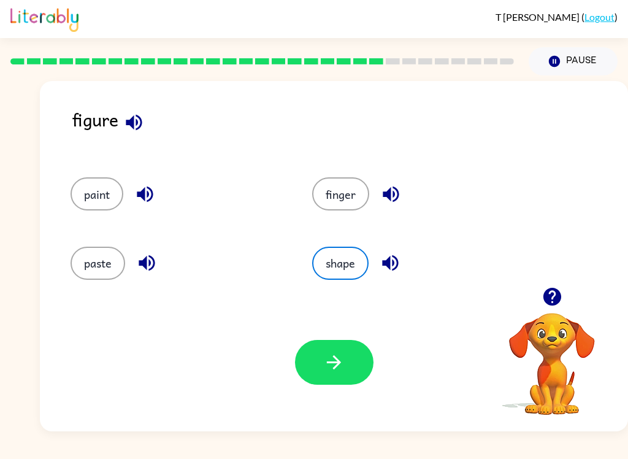
click at [320, 362] on button "button" at bounding box center [334, 362] width 78 height 45
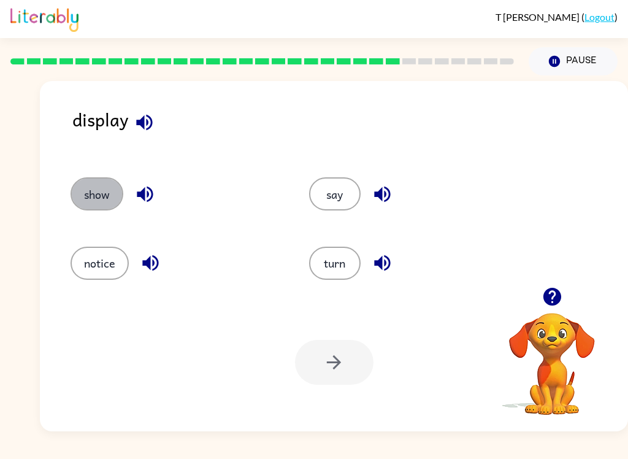
click at [113, 201] on button "show" at bounding box center [97, 193] width 53 height 33
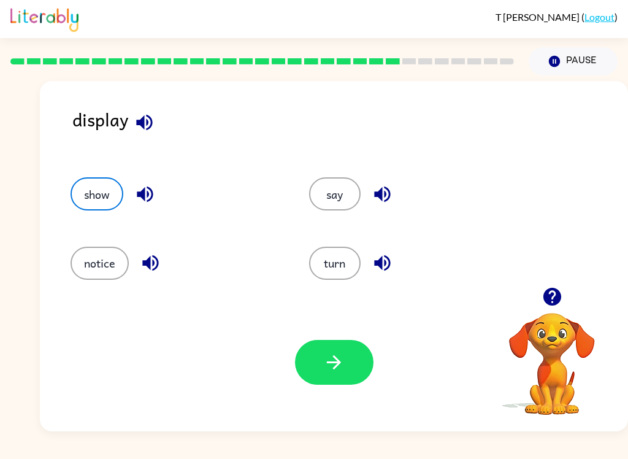
click at [345, 364] on button "button" at bounding box center [334, 362] width 78 height 45
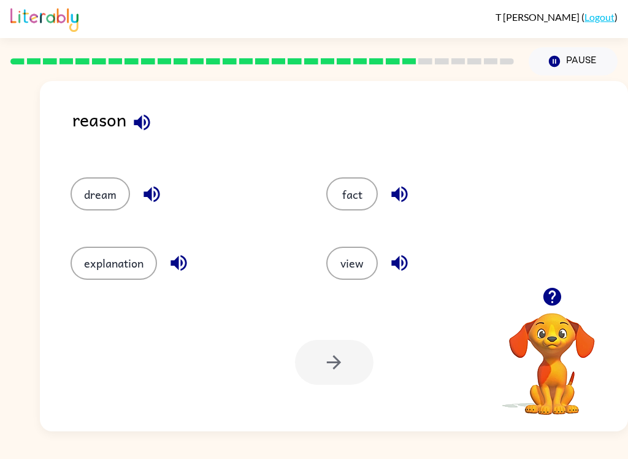
click at [142, 121] on icon "button" at bounding box center [142, 122] width 16 height 16
click at [162, 185] on icon "button" at bounding box center [151, 193] width 21 height 21
click at [177, 258] on icon "button" at bounding box center [178, 262] width 21 height 21
click at [396, 189] on icon "button" at bounding box center [399, 193] width 21 height 21
click at [365, 200] on button "fact" at bounding box center [352, 193] width 52 height 33
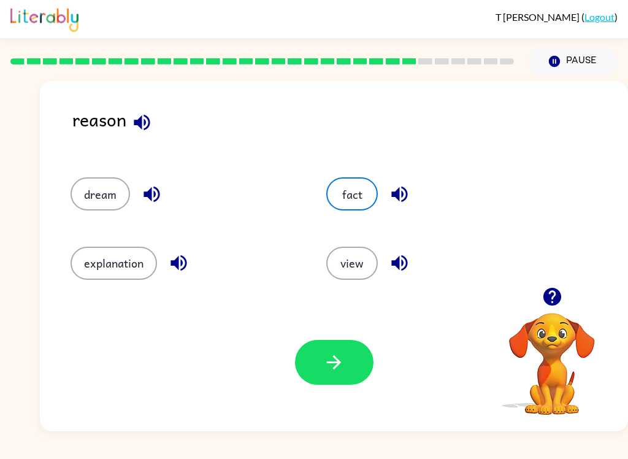
click at [332, 366] on icon "button" at bounding box center [333, 361] width 21 height 21
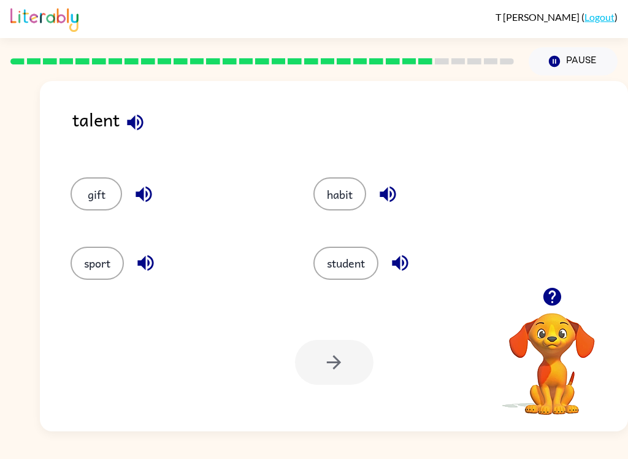
click at [96, 194] on button "gift" at bounding box center [97, 193] width 52 height 33
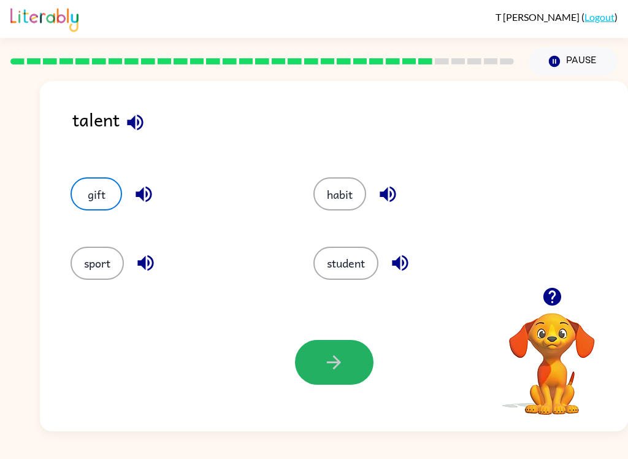
click at [325, 362] on icon "button" at bounding box center [333, 361] width 21 height 21
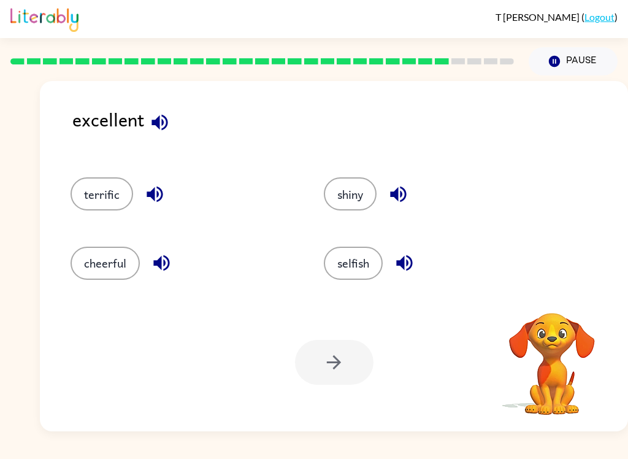
click at [162, 121] on icon "button" at bounding box center [159, 122] width 16 height 16
click at [162, 196] on icon "button" at bounding box center [155, 194] width 16 height 16
click at [402, 263] on icon "button" at bounding box center [404, 263] width 16 height 16
click at [413, 189] on button "button" at bounding box center [398, 193] width 31 height 31
click at [403, 193] on icon "button" at bounding box center [398, 193] width 21 height 21
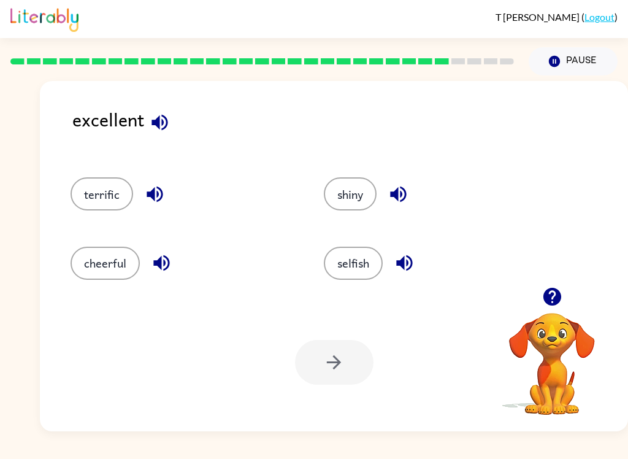
click at [350, 197] on button "shiny" at bounding box center [350, 193] width 53 height 33
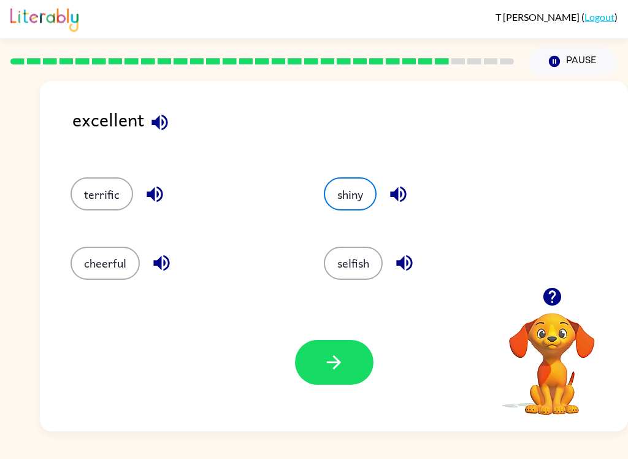
click at [337, 348] on button "button" at bounding box center [334, 362] width 78 height 45
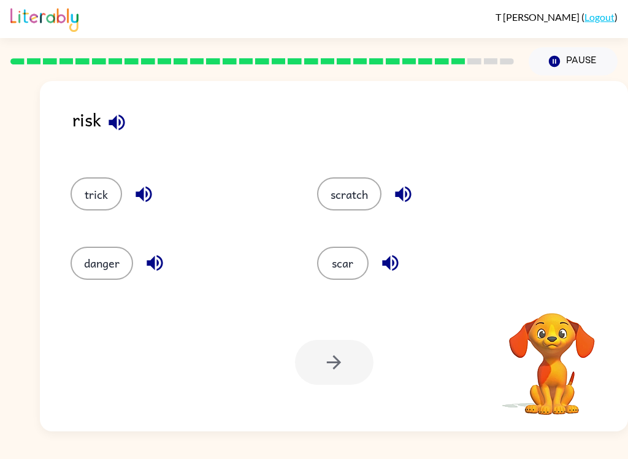
click at [115, 123] on icon "button" at bounding box center [117, 122] width 16 height 16
click at [156, 269] on icon "button" at bounding box center [154, 262] width 21 height 21
click at [91, 274] on button "danger" at bounding box center [102, 263] width 63 height 33
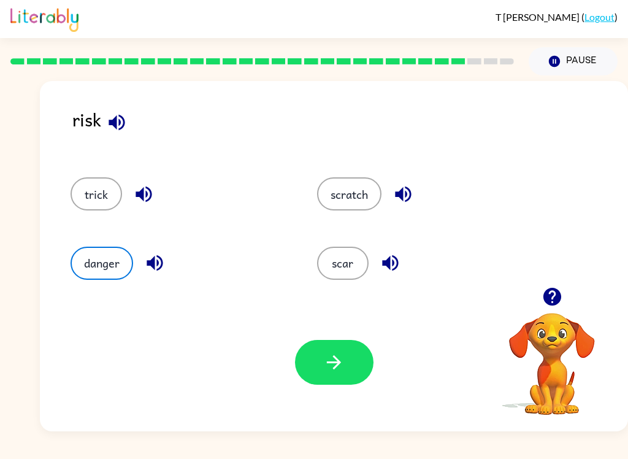
click at [323, 367] on icon "button" at bounding box center [333, 361] width 21 height 21
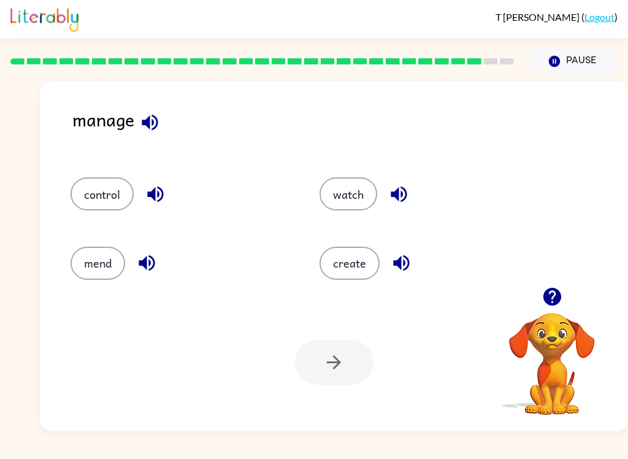
click at [361, 269] on button "create" at bounding box center [349, 263] width 60 height 33
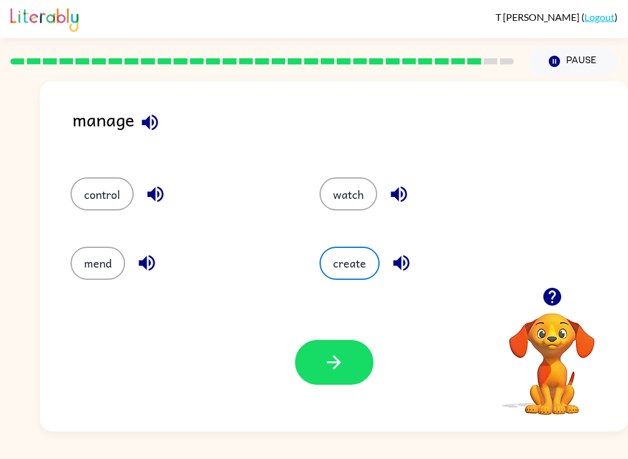
click at [331, 361] on icon "button" at bounding box center [333, 361] width 21 height 21
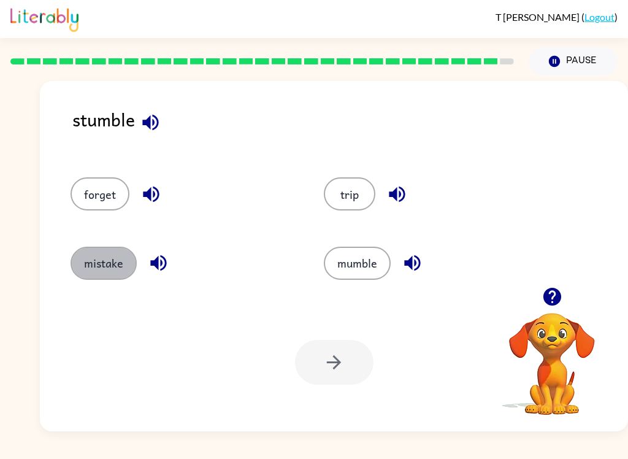
click at [107, 275] on button "mistake" at bounding box center [104, 263] width 66 height 33
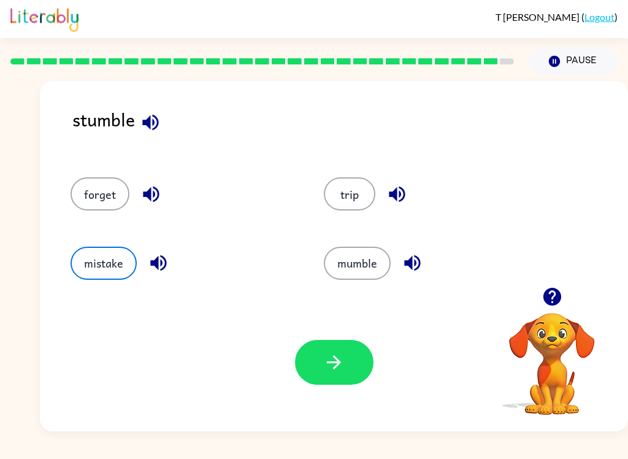
click at [338, 356] on icon "button" at bounding box center [333, 361] width 21 height 21
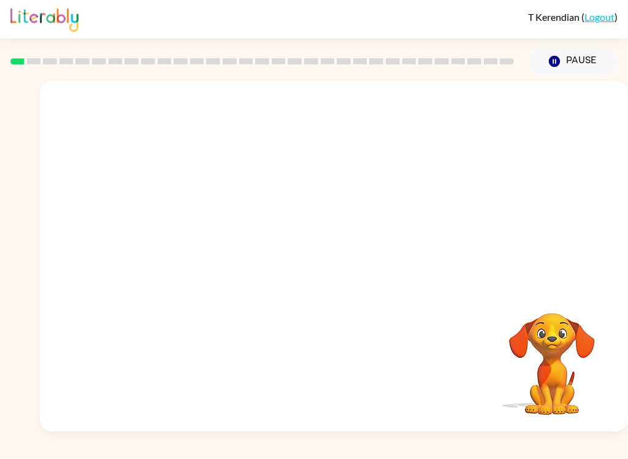
click at [300, 195] on video "Your browser must support playing .mp4 files to use Literably. Please try using…" at bounding box center [334, 184] width 588 height 206
click at [326, 242] on button "button" at bounding box center [334, 262] width 78 height 45
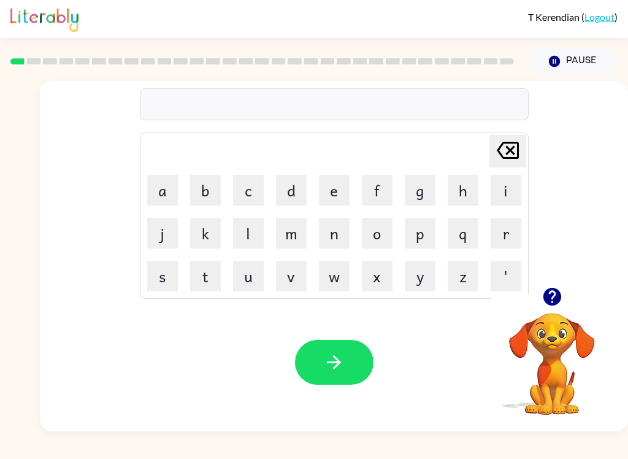
click at [421, 229] on button "p" at bounding box center [420, 233] width 31 height 31
click at [159, 188] on button "a" at bounding box center [162, 190] width 31 height 31
click at [297, 196] on button "d" at bounding box center [291, 190] width 31 height 31
click at [329, 356] on icon "button" at bounding box center [333, 361] width 21 height 21
click at [418, 242] on button "p" at bounding box center [420, 233] width 31 height 31
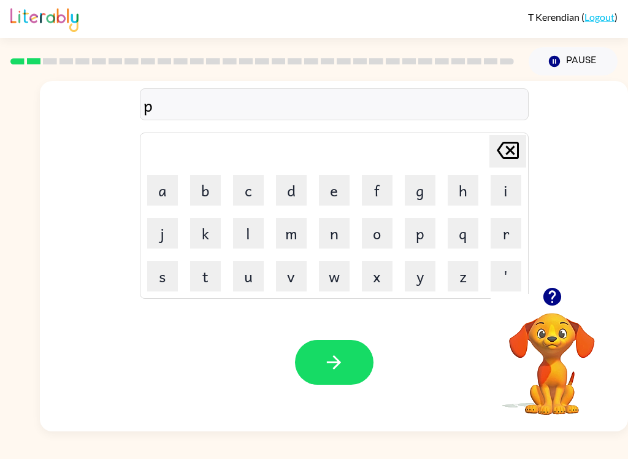
click at [169, 186] on button "a" at bounding box center [162, 190] width 31 height 31
click at [332, 289] on button "w" at bounding box center [334, 276] width 31 height 31
click at [354, 364] on button "button" at bounding box center [334, 362] width 78 height 45
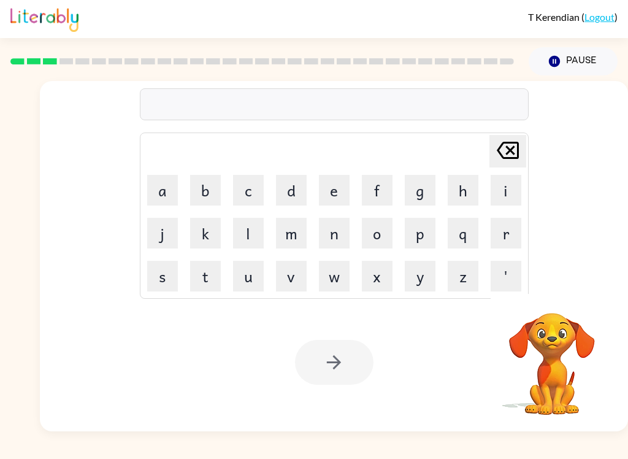
click at [336, 235] on button "n" at bounding box center [334, 233] width 31 height 31
click at [380, 234] on button "o" at bounding box center [377, 233] width 31 height 31
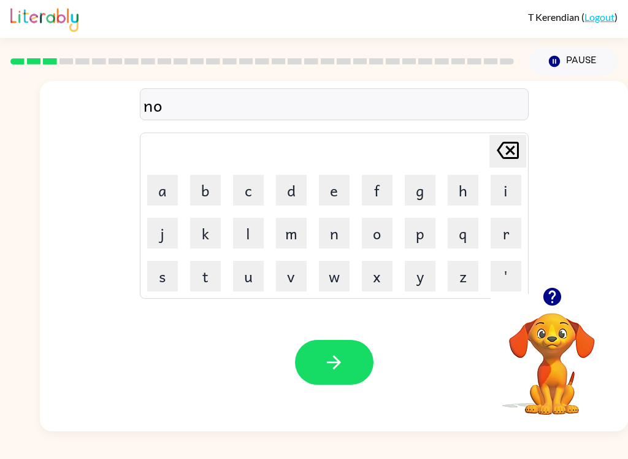
click at [502, 235] on button "r" at bounding box center [506, 233] width 31 height 31
click at [208, 281] on button "t" at bounding box center [205, 276] width 31 height 31
click at [462, 197] on button "h" at bounding box center [463, 190] width 31 height 31
click at [357, 370] on button "button" at bounding box center [334, 362] width 78 height 45
click at [170, 273] on button "s" at bounding box center [162, 276] width 31 height 31
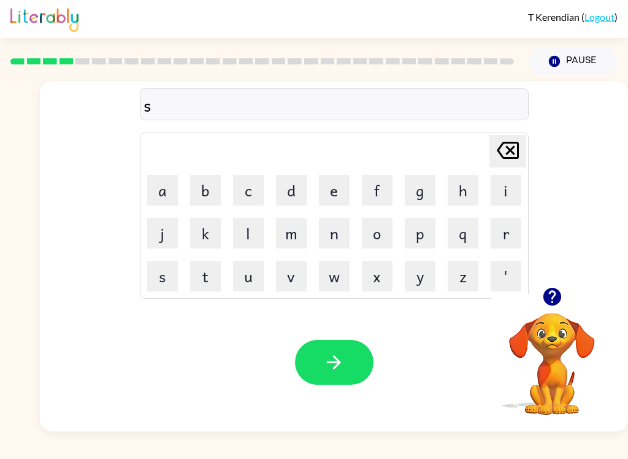
click at [285, 232] on button "m" at bounding box center [291, 233] width 31 height 31
click at [521, 137] on icon "Delete Delete last character input" at bounding box center [507, 150] width 29 height 29
click at [340, 284] on button "w" at bounding box center [334, 276] width 31 height 31
click at [290, 225] on button "m" at bounding box center [291, 233] width 31 height 31
click at [510, 145] on icon "Delete Delete last character input" at bounding box center [507, 150] width 29 height 29
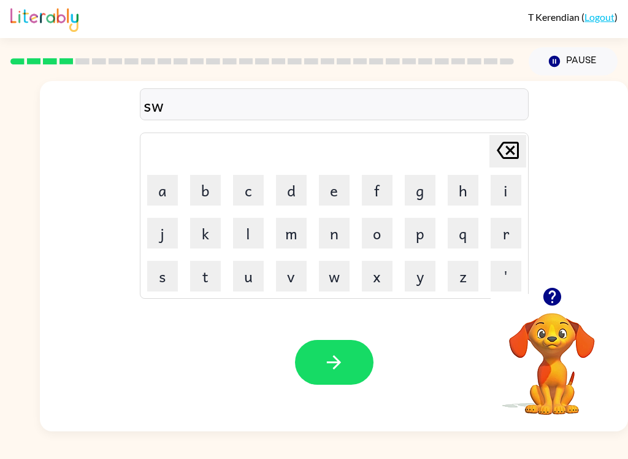
click at [504, 189] on button "i" at bounding box center [506, 190] width 31 height 31
click at [292, 236] on button "m" at bounding box center [291, 233] width 31 height 31
click at [331, 384] on button "button" at bounding box center [334, 362] width 78 height 45
click at [167, 275] on button "s" at bounding box center [162, 276] width 31 height 31
click at [250, 188] on button "c" at bounding box center [248, 190] width 31 height 31
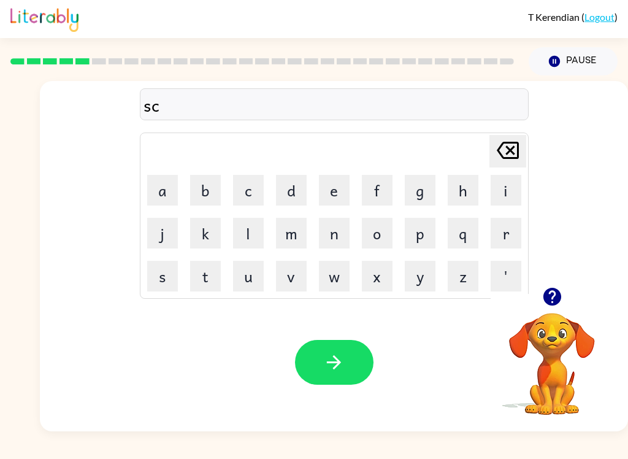
click at [169, 198] on button "a" at bounding box center [162, 190] width 31 height 31
click at [334, 285] on button "w" at bounding box center [334, 276] width 31 height 31
click at [204, 280] on button "t" at bounding box center [205, 276] width 31 height 31
click at [339, 364] on icon "button" at bounding box center [334, 362] width 14 height 14
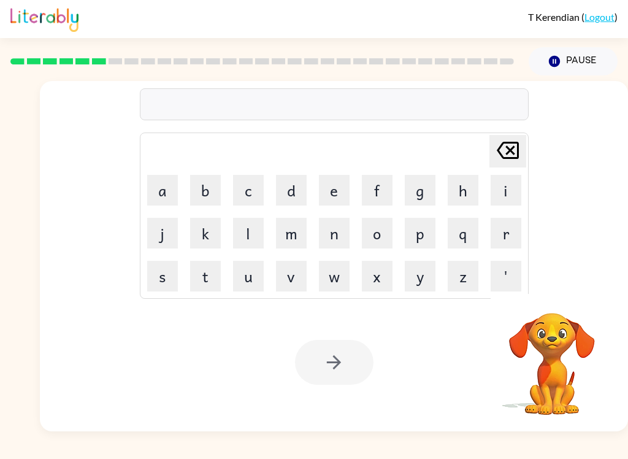
click at [174, 189] on button "a" at bounding box center [162, 190] width 31 height 31
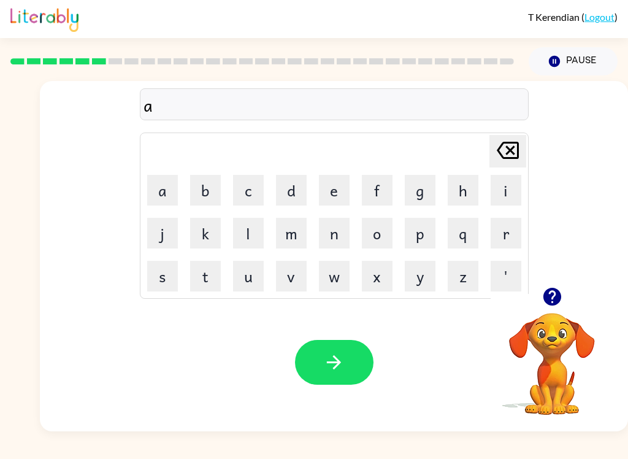
click at [289, 242] on button "m" at bounding box center [291, 233] width 31 height 31
click at [338, 359] on icon "button" at bounding box center [333, 361] width 21 height 21
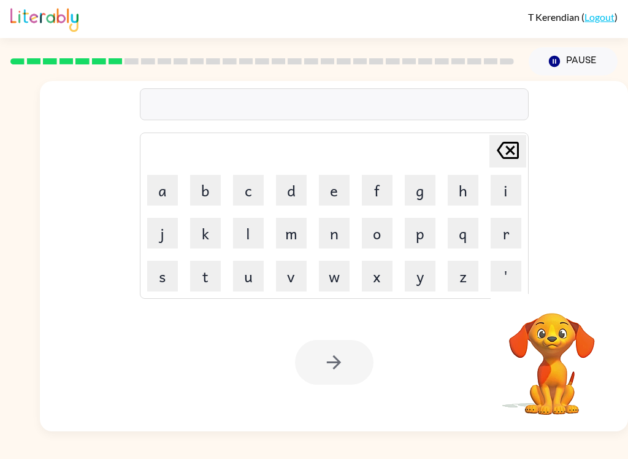
click at [159, 286] on button "s" at bounding box center [162, 276] width 31 height 31
click at [254, 191] on button "c" at bounding box center [248, 190] width 31 height 31
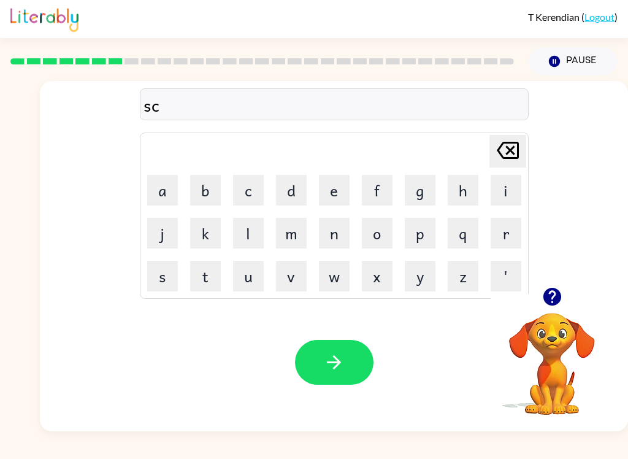
click at [507, 229] on button "r" at bounding box center [506, 233] width 31 height 31
click at [208, 191] on button "b" at bounding box center [205, 190] width 31 height 31
click at [252, 236] on button "l" at bounding box center [248, 233] width 31 height 31
click at [332, 367] on icon "button" at bounding box center [333, 361] width 21 height 21
click at [413, 187] on button "g" at bounding box center [420, 190] width 31 height 31
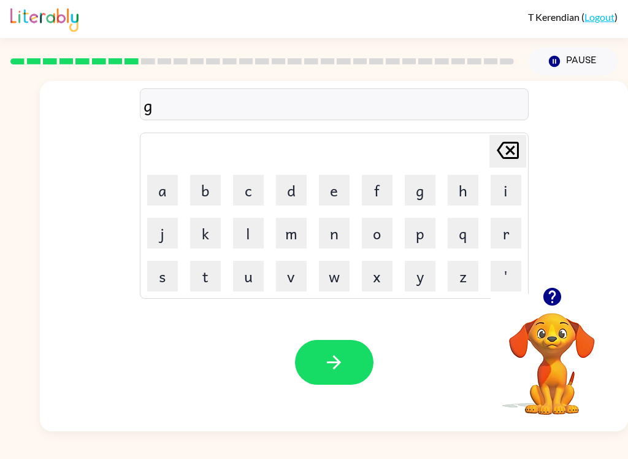
click at [503, 247] on button "r" at bounding box center [506, 233] width 31 height 31
click at [163, 188] on button "a" at bounding box center [162, 190] width 31 height 31
click at [366, 194] on button "f" at bounding box center [377, 190] width 31 height 31
click at [350, 353] on button "button" at bounding box center [334, 362] width 78 height 45
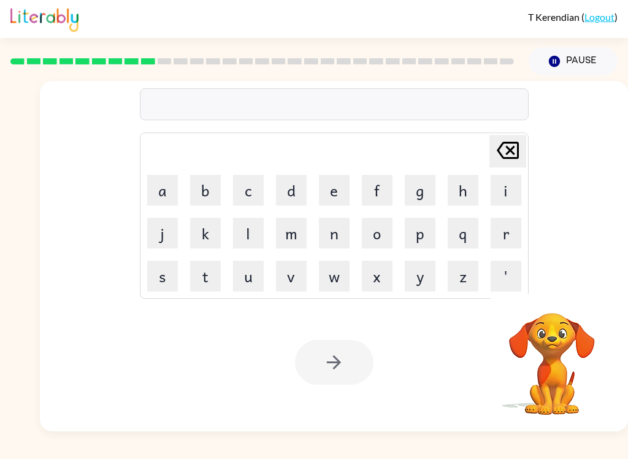
click at [570, 59] on button "Pause Pause" at bounding box center [573, 61] width 89 height 28
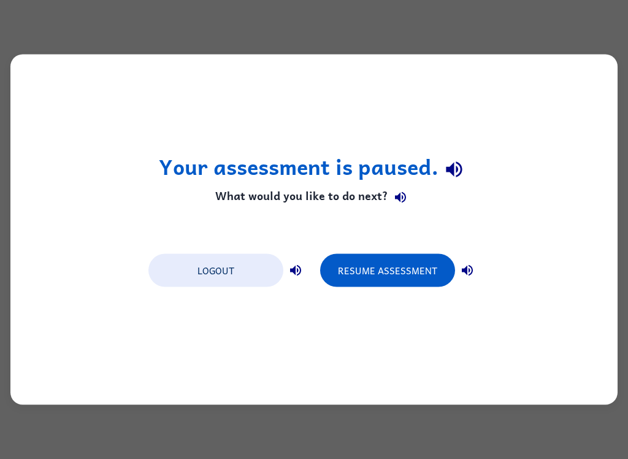
click at [432, 272] on button "Resume Assessment" at bounding box center [387, 270] width 135 height 33
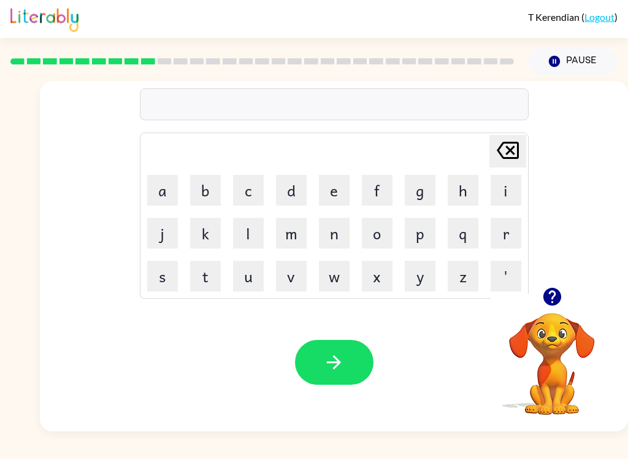
click at [421, 239] on button "p" at bounding box center [420, 233] width 31 height 31
click at [372, 241] on button "o" at bounding box center [377, 233] width 31 height 31
click at [323, 224] on button "n" at bounding box center [334, 233] width 31 height 31
click at [237, 315] on div "Your browser must support playing .mp4 files to use Literably. Please try using…" at bounding box center [334, 362] width 588 height 138
click at [205, 281] on button "t" at bounding box center [205, 276] width 31 height 31
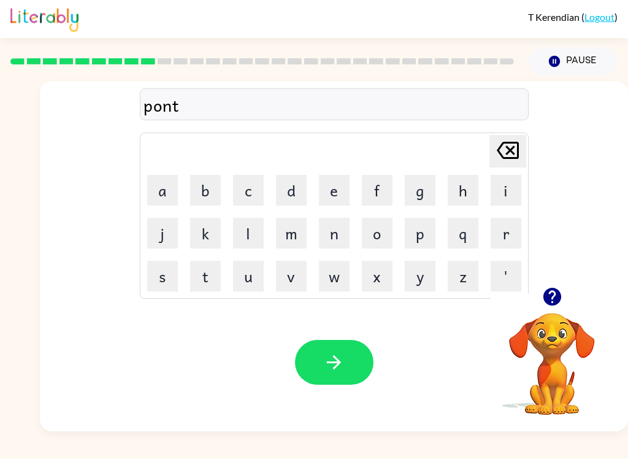
click at [158, 280] on button "s" at bounding box center [162, 276] width 31 height 31
click at [346, 363] on button "button" at bounding box center [334, 362] width 78 height 45
click at [253, 286] on button "u" at bounding box center [248, 276] width 31 height 31
click at [336, 237] on button "n" at bounding box center [334, 233] width 31 height 31
click at [384, 189] on button "f" at bounding box center [377, 190] width 31 height 31
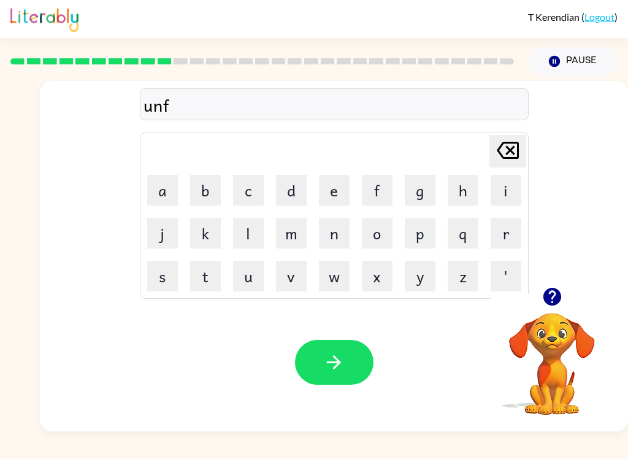
click at [380, 239] on button "o" at bounding box center [377, 233] width 31 height 31
click at [257, 236] on button "l" at bounding box center [248, 233] width 31 height 31
click at [289, 193] on button "d" at bounding box center [291, 190] width 31 height 31
click at [356, 366] on button "button" at bounding box center [334, 362] width 78 height 45
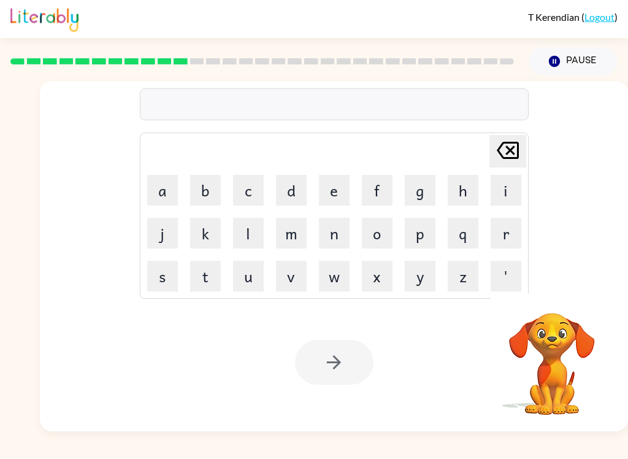
click at [288, 280] on button "v" at bounding box center [291, 276] width 31 height 31
click at [375, 239] on button "o" at bounding box center [377, 233] width 31 height 31
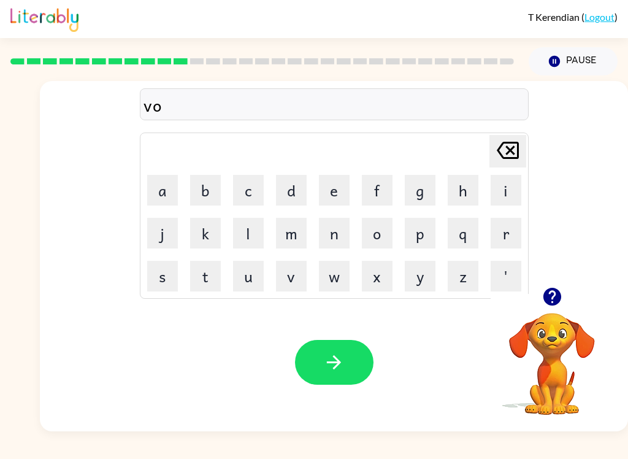
click at [199, 279] on button "t" at bounding box center [205, 276] width 31 height 31
click at [334, 190] on button "e" at bounding box center [334, 190] width 31 height 31
click at [345, 351] on button "button" at bounding box center [334, 362] width 78 height 45
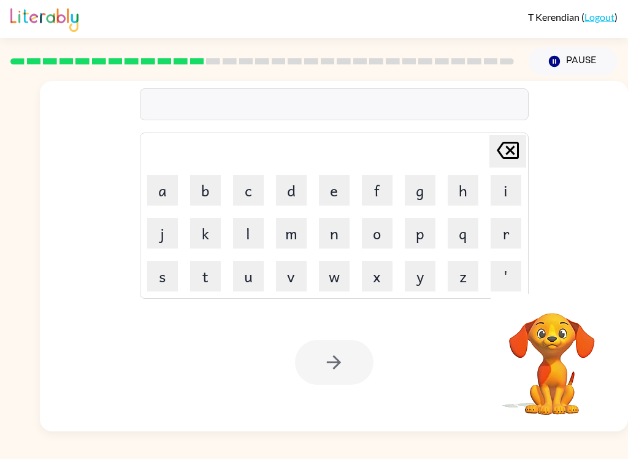
click at [284, 247] on button "m" at bounding box center [291, 233] width 31 height 31
click at [507, 193] on button "i" at bounding box center [506, 190] width 31 height 31
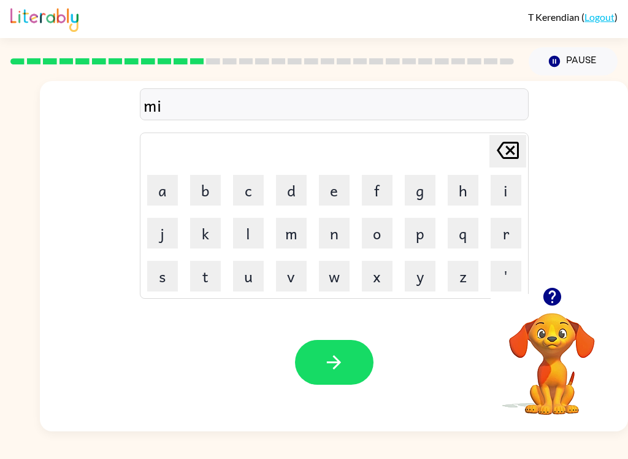
click at [162, 283] on button "s" at bounding box center [162, 276] width 31 height 31
click at [204, 270] on button "t" at bounding box center [205, 276] width 31 height 31
click at [165, 191] on button "a" at bounding box center [162, 190] width 31 height 31
click at [255, 183] on button "c" at bounding box center [248, 190] width 31 height 31
click at [216, 235] on button "k" at bounding box center [205, 233] width 31 height 31
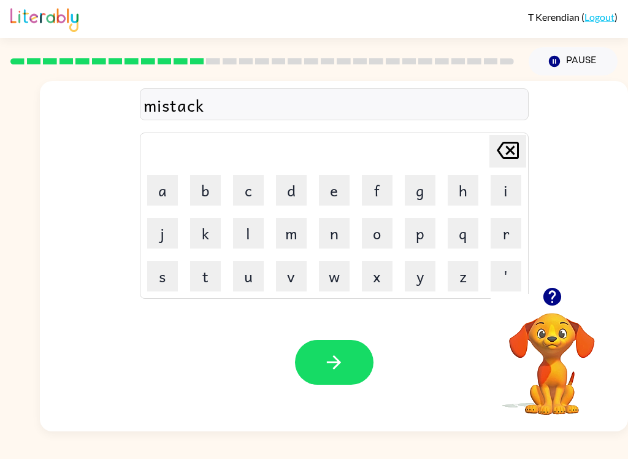
click at [349, 184] on button "e" at bounding box center [334, 190] width 31 height 31
click at [334, 372] on icon "button" at bounding box center [333, 361] width 21 height 21
click at [211, 237] on button "k" at bounding box center [205, 233] width 31 height 31
click at [505, 185] on button "i" at bounding box center [506, 190] width 31 height 31
click at [251, 231] on button "l" at bounding box center [248, 233] width 31 height 31
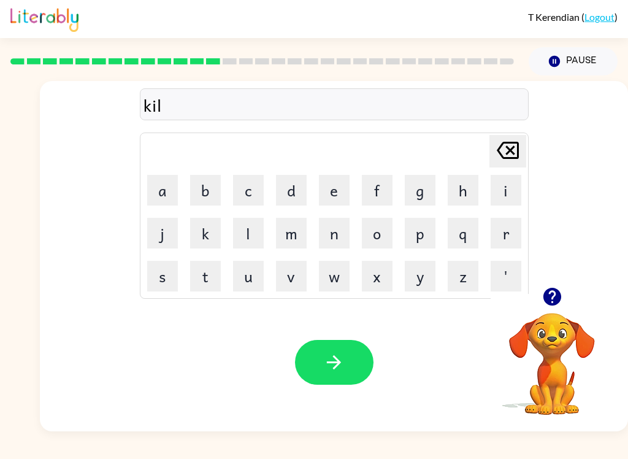
click at [513, 186] on button "i" at bounding box center [506, 190] width 31 height 31
click at [294, 193] on button "d" at bounding box center [291, 190] width 31 height 31
click at [253, 240] on button "l" at bounding box center [248, 233] width 31 height 31
click at [429, 275] on button "y" at bounding box center [420, 276] width 31 height 31
click at [345, 357] on button "button" at bounding box center [334, 362] width 78 height 45
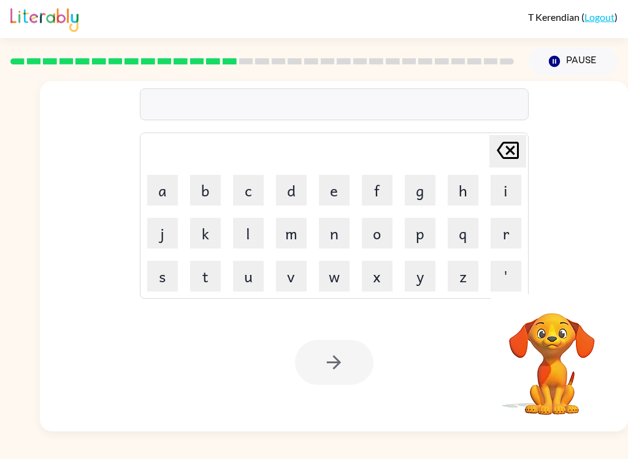
click at [294, 193] on button "d" at bounding box center [291, 190] width 31 height 31
click at [516, 187] on button "i" at bounding box center [506, 190] width 31 height 31
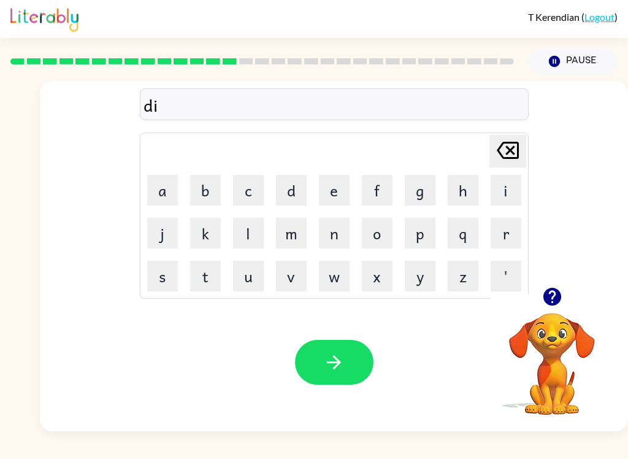
click at [165, 190] on button "a" at bounding box center [162, 190] width 31 height 31
click at [337, 193] on button "e" at bounding box center [334, 190] width 31 height 31
click at [337, 383] on button "button" at bounding box center [334, 362] width 78 height 45
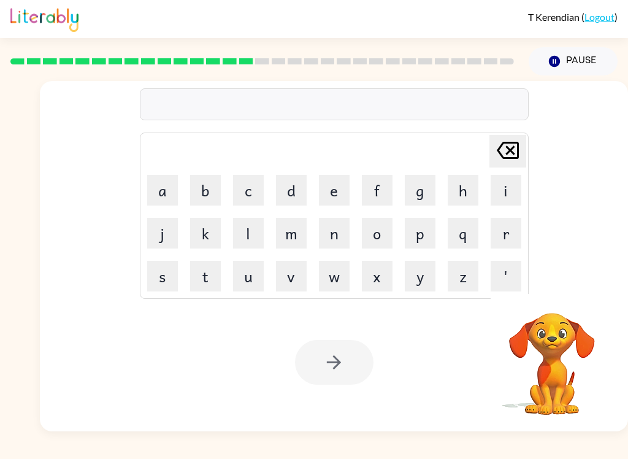
click at [245, 187] on button "c" at bounding box center [248, 190] width 31 height 31
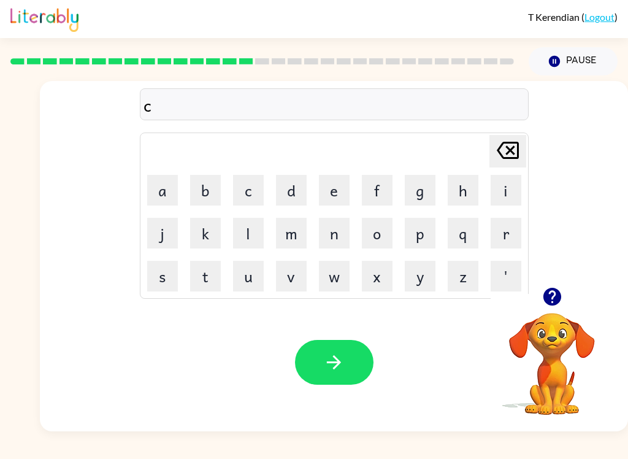
click at [376, 240] on button "o" at bounding box center [377, 233] width 31 height 31
click at [518, 234] on button "r" at bounding box center [506, 233] width 31 height 31
click at [291, 194] on button "d" at bounding box center [291, 190] width 31 height 31
click at [347, 346] on button "button" at bounding box center [334, 362] width 78 height 45
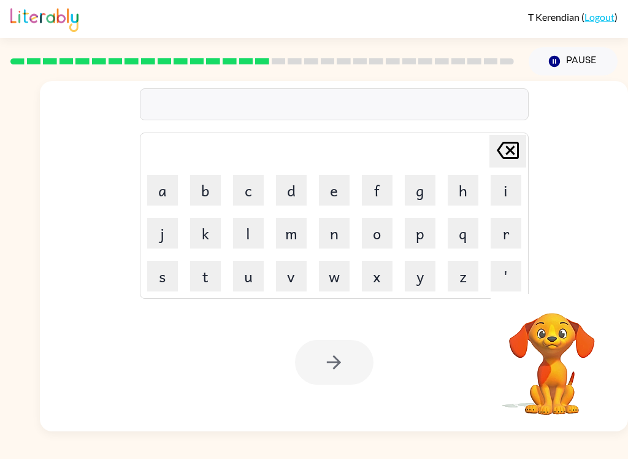
click at [461, 281] on button "z" at bounding box center [463, 276] width 31 height 31
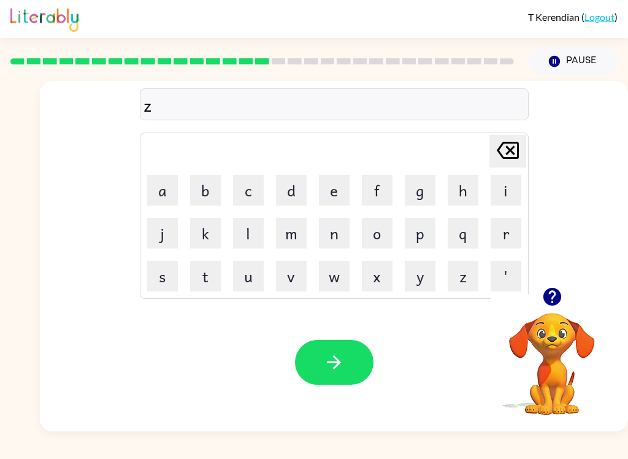
click at [458, 243] on button "q" at bounding box center [463, 233] width 31 height 31
click at [418, 238] on button "p" at bounding box center [420, 233] width 31 height 31
click at [510, 148] on icon "Delete Delete last character input" at bounding box center [507, 150] width 29 height 29
click at [509, 147] on icon "Delete Delete last character input" at bounding box center [507, 150] width 29 height 29
click at [427, 239] on button "p" at bounding box center [420, 233] width 31 height 31
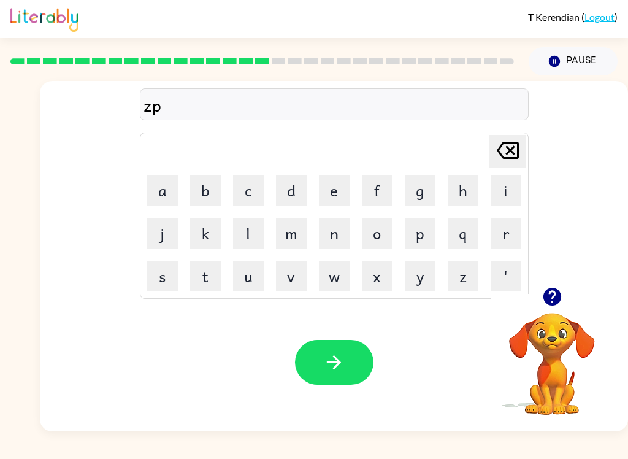
click at [519, 154] on icon "Delete Delete last character input" at bounding box center [507, 150] width 29 height 29
click at [500, 197] on button "i" at bounding box center [506, 190] width 31 height 31
click at [422, 245] on button "p" at bounding box center [420, 233] width 31 height 31
click at [346, 378] on button "button" at bounding box center [334, 362] width 78 height 45
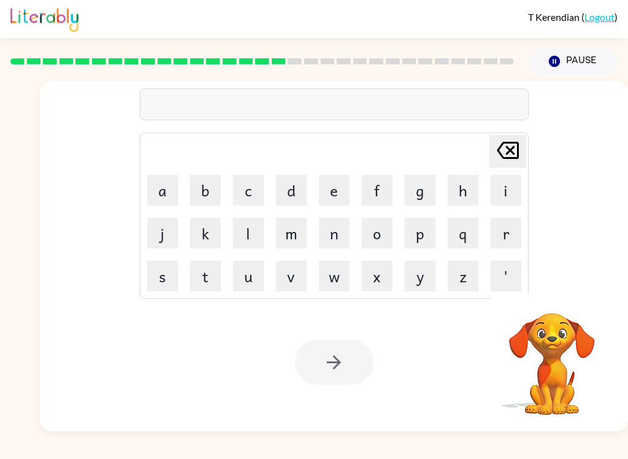
click at [302, 196] on button "d" at bounding box center [291, 190] width 31 height 31
click at [510, 235] on button "r" at bounding box center [506, 233] width 31 height 31
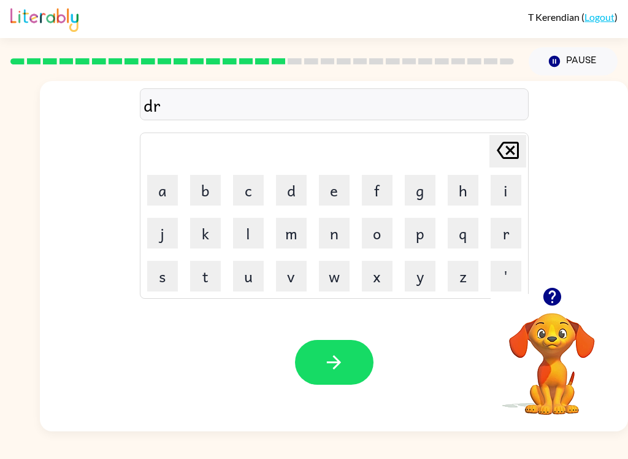
click at [387, 234] on button "o" at bounding box center [377, 233] width 31 height 31
click at [424, 239] on button "p" at bounding box center [420, 233] width 31 height 31
click at [509, 192] on button "i" at bounding box center [506, 190] width 31 height 31
click at [333, 247] on button "n" at bounding box center [334, 233] width 31 height 31
click at [433, 189] on button "g" at bounding box center [420, 190] width 31 height 31
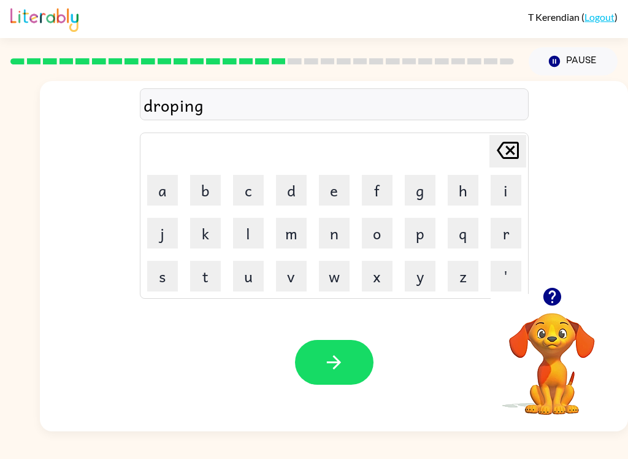
click at [335, 342] on button "button" at bounding box center [334, 362] width 78 height 45
click at [467, 181] on button "h" at bounding box center [463, 190] width 31 height 31
click at [345, 190] on button "e" at bounding box center [334, 190] width 31 height 31
click at [503, 247] on button "r" at bounding box center [506, 233] width 31 height 31
click at [340, 346] on button "button" at bounding box center [334, 362] width 78 height 45
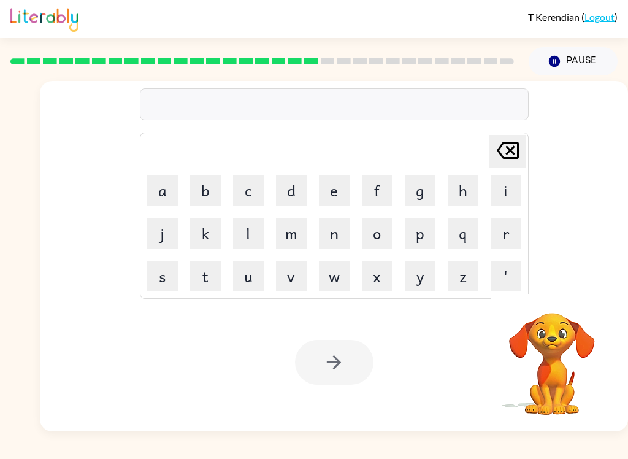
click at [510, 225] on button "r" at bounding box center [506, 233] width 31 height 31
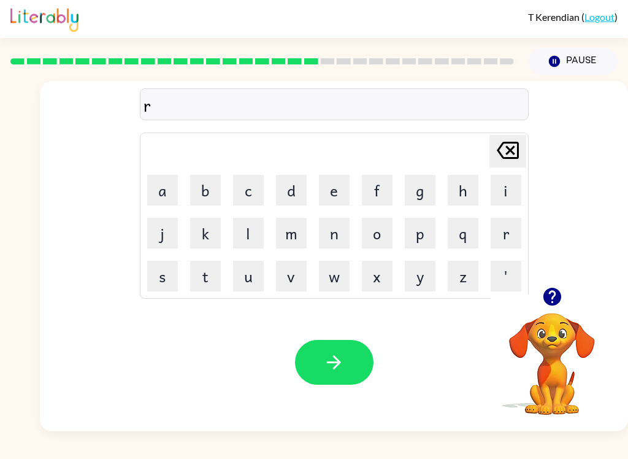
click at [340, 190] on button "e" at bounding box center [334, 190] width 31 height 31
click at [165, 191] on button "a" at bounding box center [162, 190] width 31 height 31
click at [251, 185] on button "c" at bounding box center [248, 190] width 31 height 31
click at [459, 185] on button "h" at bounding box center [463, 190] width 31 height 31
click at [339, 381] on button "button" at bounding box center [334, 362] width 78 height 45
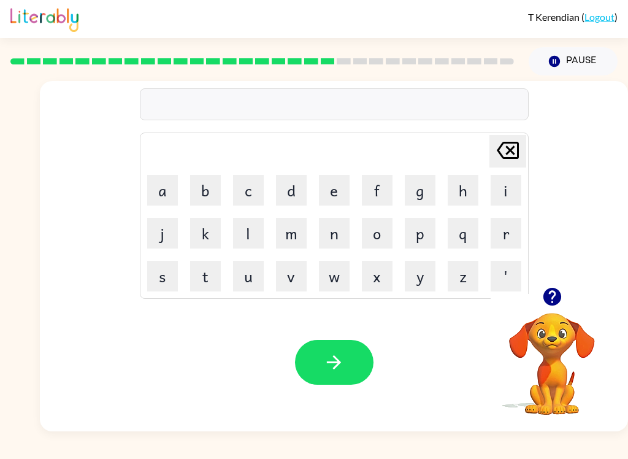
click at [517, 188] on button "i" at bounding box center [506, 190] width 31 height 31
click at [344, 241] on button "n" at bounding box center [334, 233] width 31 height 31
click at [208, 281] on button "t" at bounding box center [205, 276] width 31 height 31
click at [348, 182] on button "e" at bounding box center [334, 190] width 31 height 31
click at [292, 197] on button "d" at bounding box center [291, 190] width 31 height 31
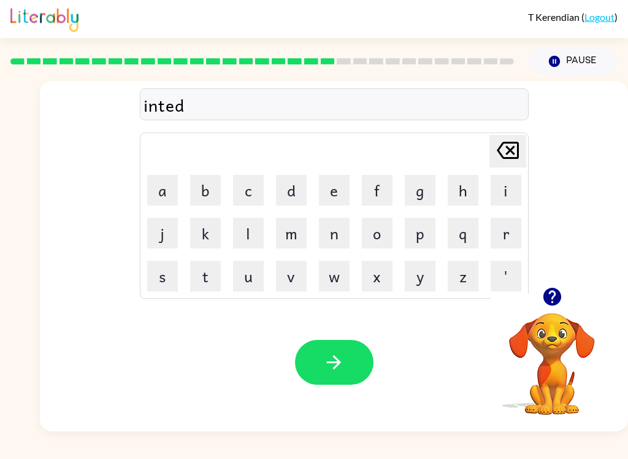
click at [334, 355] on icon "button" at bounding box center [333, 361] width 21 height 21
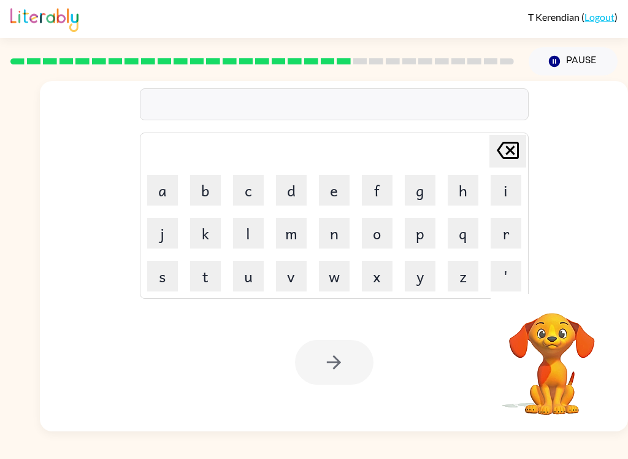
click at [518, 231] on button "r" at bounding box center [506, 233] width 31 height 31
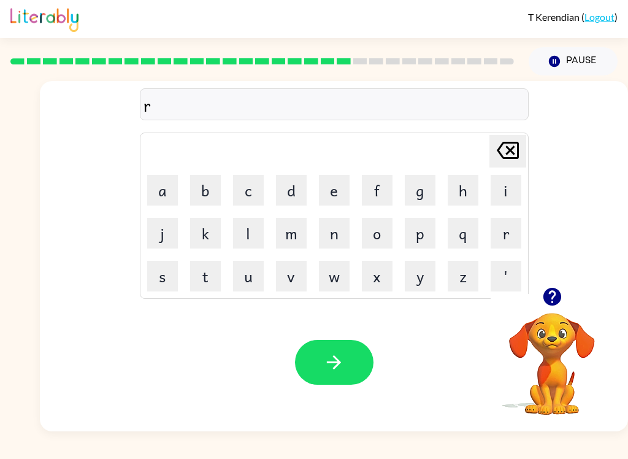
click at [510, 189] on button "i" at bounding box center [506, 190] width 31 height 31
click at [261, 183] on button "c" at bounding box center [248, 190] width 31 height 31
click at [336, 187] on button "e" at bounding box center [334, 190] width 31 height 31
click at [339, 372] on icon "button" at bounding box center [333, 361] width 21 height 21
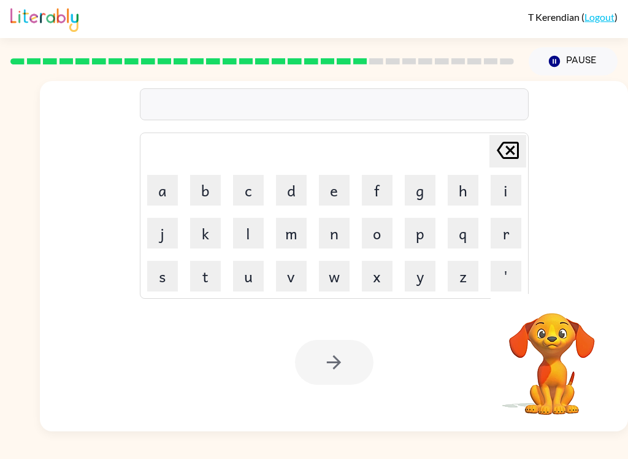
click at [513, 239] on button "r" at bounding box center [506, 233] width 31 height 31
click at [162, 184] on button "a" at bounding box center [162, 190] width 31 height 31
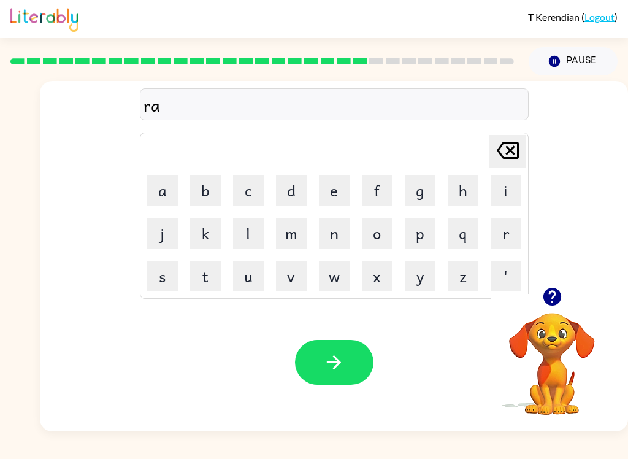
click at [507, 196] on button "i" at bounding box center [506, 190] width 31 height 31
click at [338, 248] on button "n" at bounding box center [334, 233] width 31 height 31
click at [248, 187] on button "c" at bounding box center [248, 190] width 31 height 31
click at [380, 225] on button "o" at bounding box center [377, 233] width 31 height 31
click at [202, 281] on button "t" at bounding box center [205, 276] width 31 height 31
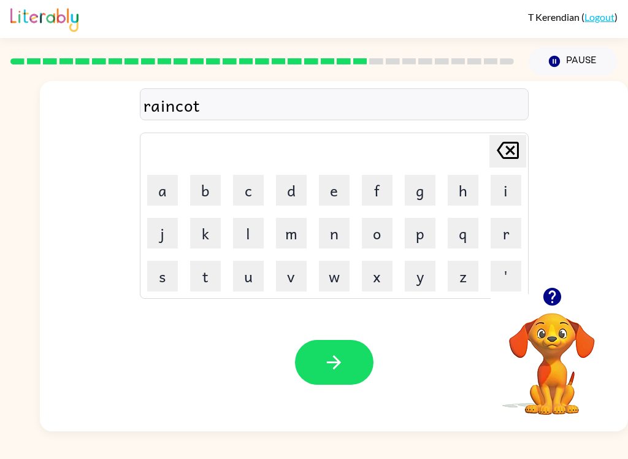
click at [340, 372] on icon "button" at bounding box center [333, 361] width 21 height 21
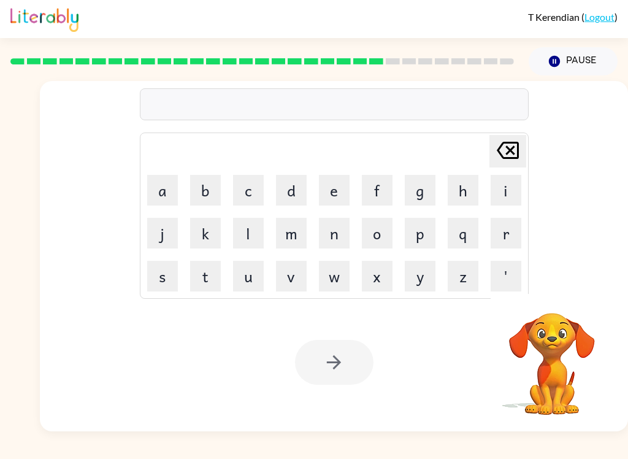
click at [514, 229] on button "r" at bounding box center [506, 233] width 31 height 31
click at [335, 186] on button "e" at bounding box center [334, 190] width 31 height 31
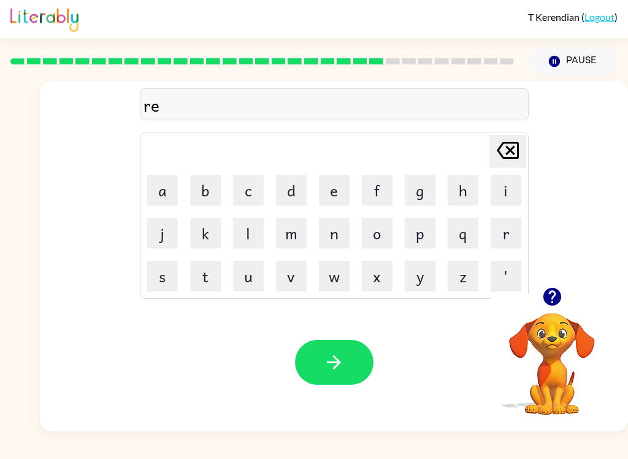
click at [294, 237] on button "m" at bounding box center [291, 233] width 31 height 31
click at [174, 185] on button "a" at bounding box center [162, 190] width 31 height 31
click at [508, 228] on button "r" at bounding box center [506, 233] width 31 height 31
click at [212, 234] on button "k" at bounding box center [205, 233] width 31 height 31
click at [341, 367] on icon "button" at bounding box center [333, 361] width 21 height 21
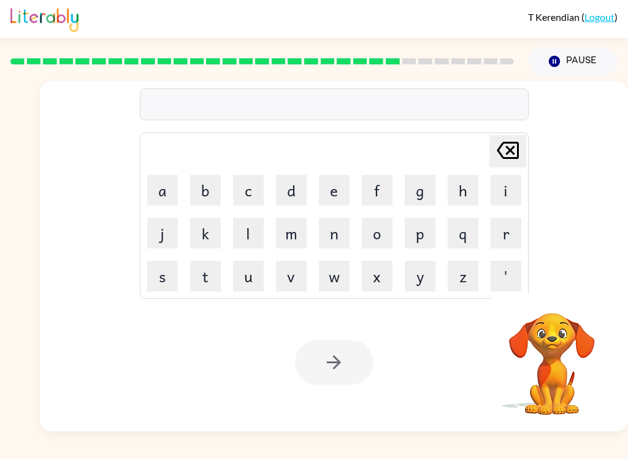
click at [160, 182] on button "a" at bounding box center [162, 190] width 31 height 31
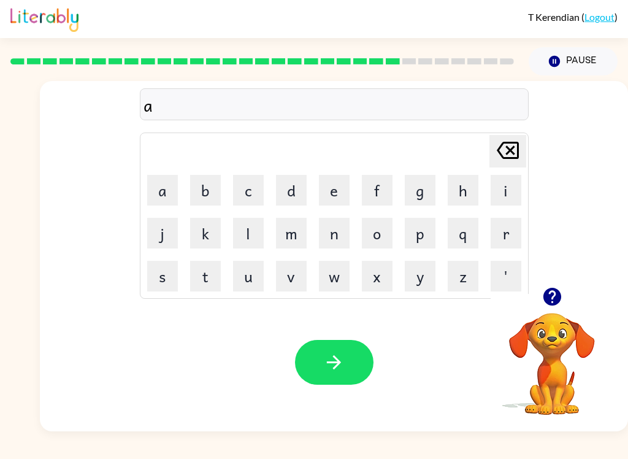
click at [294, 199] on button "d" at bounding box center [291, 190] width 31 height 31
click at [288, 289] on button "v" at bounding box center [291, 276] width 31 height 31
click at [164, 188] on button "a" at bounding box center [162, 190] width 31 height 31
click at [167, 280] on button "s" at bounding box center [162, 276] width 31 height 31
click at [507, 194] on button "i" at bounding box center [506, 190] width 31 height 31
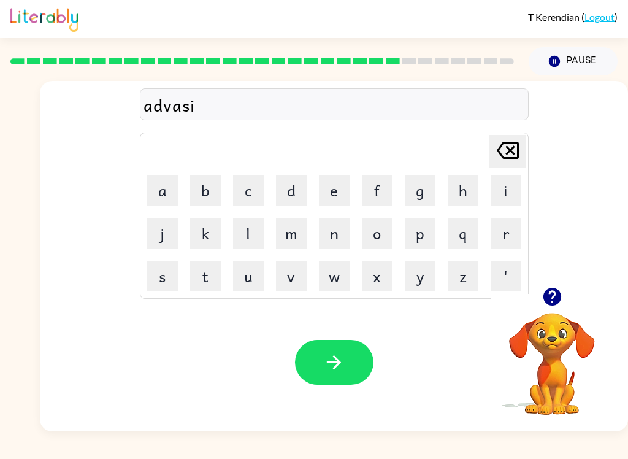
click at [332, 243] on button "n" at bounding box center [334, 233] width 31 height 31
click at [417, 199] on button "g" at bounding box center [420, 190] width 31 height 31
click at [333, 367] on icon "button" at bounding box center [333, 361] width 21 height 21
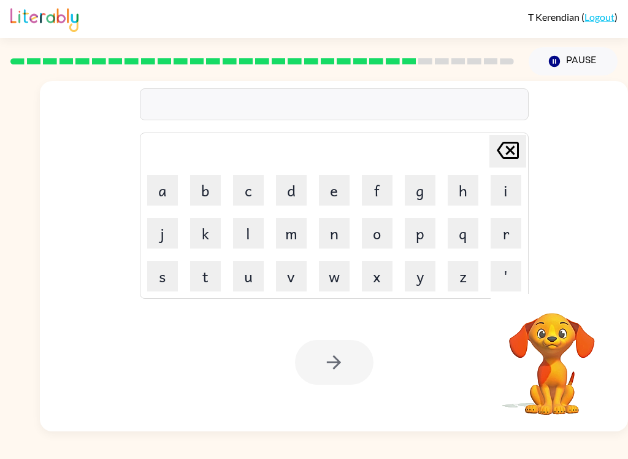
click at [154, 272] on button "s" at bounding box center [162, 276] width 31 height 31
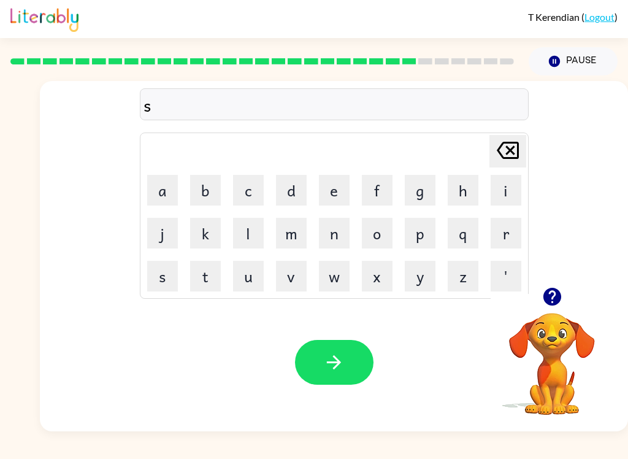
click at [261, 284] on button "u" at bounding box center [248, 276] width 31 height 31
click at [337, 240] on button "n" at bounding box center [334, 233] width 31 height 31
click at [258, 218] on button "l" at bounding box center [248, 233] width 31 height 31
click at [502, 194] on button "i" at bounding box center [506, 190] width 31 height 31
click at [197, 288] on button "t" at bounding box center [205, 276] width 31 height 31
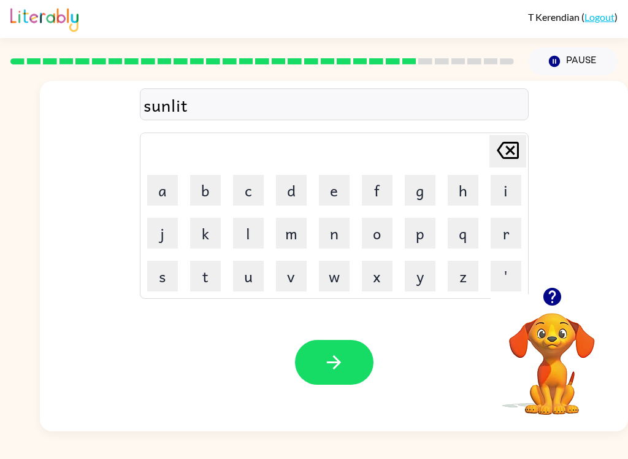
click at [326, 369] on icon "button" at bounding box center [333, 361] width 21 height 21
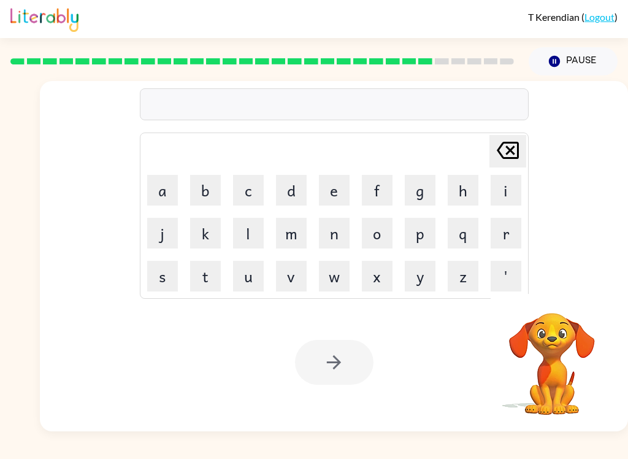
click at [510, 192] on button "i" at bounding box center [506, 190] width 31 height 31
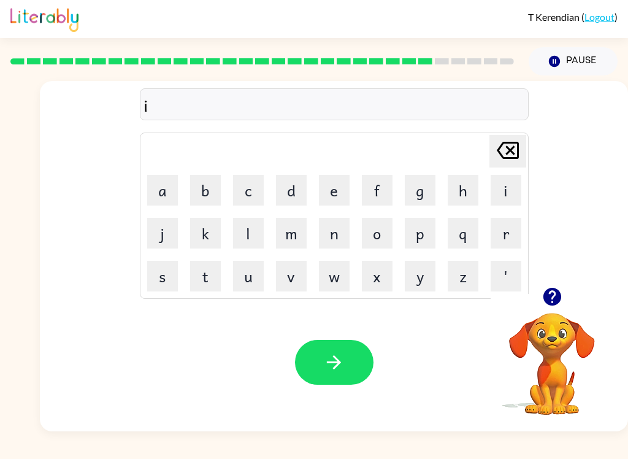
click at [159, 285] on button "s" at bounding box center [162, 276] width 31 height 31
click at [215, 234] on button "k" at bounding box center [205, 233] width 31 height 31
click at [361, 373] on button "button" at bounding box center [334, 362] width 78 height 45
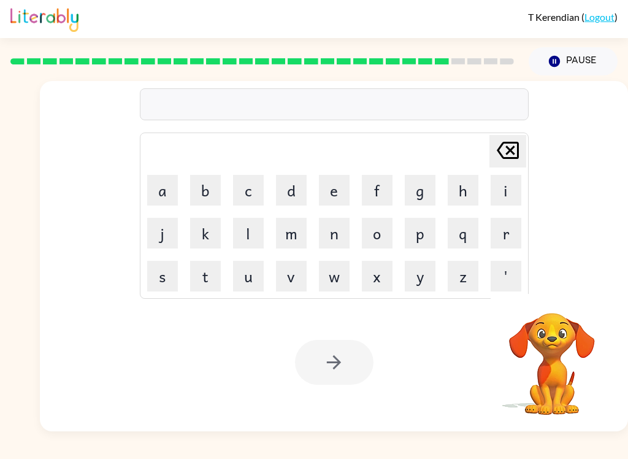
click at [304, 229] on button "m" at bounding box center [291, 233] width 31 height 31
click at [383, 235] on button "o" at bounding box center [377, 233] width 31 height 31
click at [338, 234] on button "n" at bounding box center [334, 233] width 31 height 31
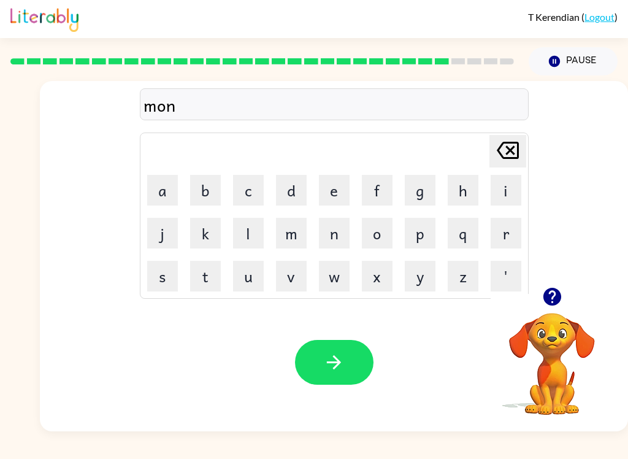
click at [345, 366] on button "button" at bounding box center [334, 362] width 78 height 45
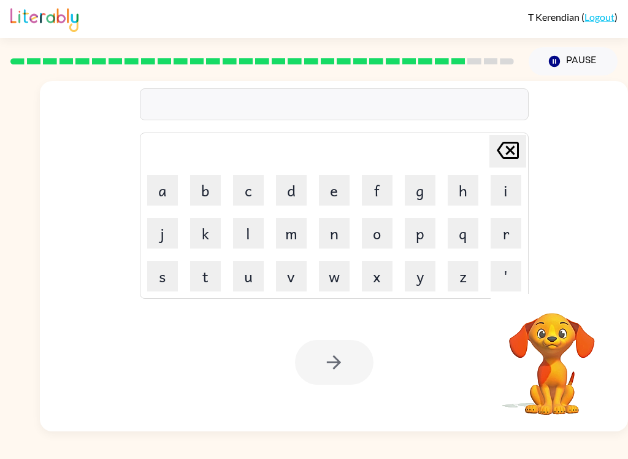
click at [336, 284] on button "w" at bounding box center [334, 276] width 31 height 31
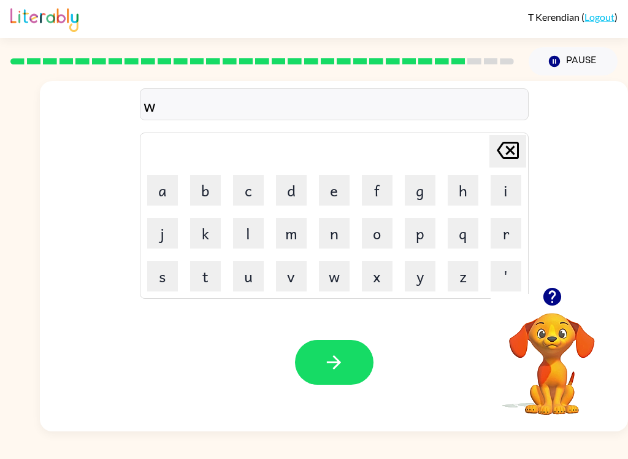
click at [340, 176] on button "e" at bounding box center [334, 190] width 31 height 31
click at [155, 190] on button "a" at bounding box center [162, 190] width 31 height 31
click at [342, 372] on icon "button" at bounding box center [333, 361] width 21 height 21
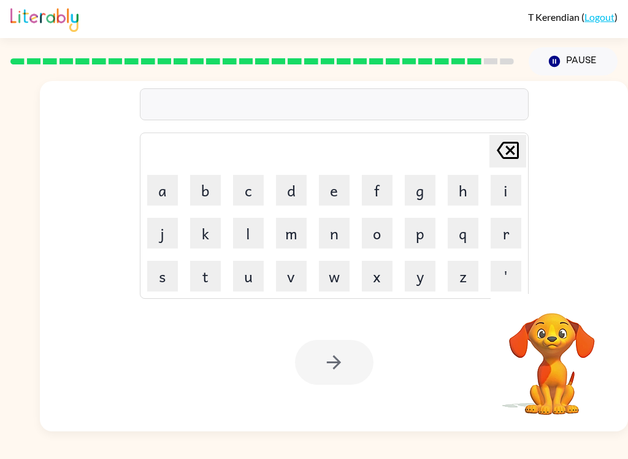
click at [206, 185] on button "b" at bounding box center [205, 190] width 31 height 31
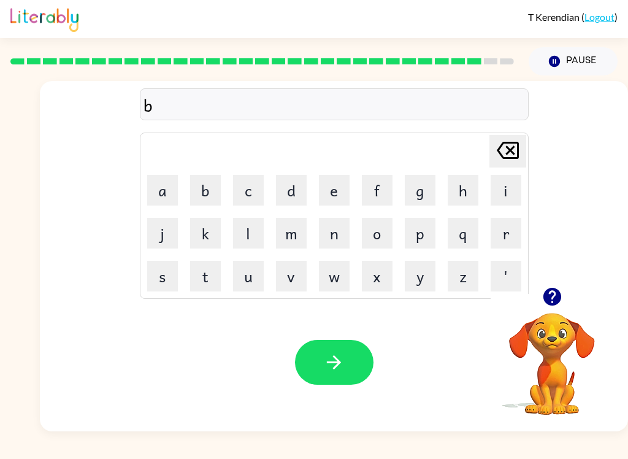
click at [335, 192] on button "e" at bounding box center [334, 190] width 31 height 31
click at [331, 247] on button "n" at bounding box center [334, 233] width 31 height 31
click at [204, 280] on button "t" at bounding box center [205, 276] width 31 height 31
click at [342, 369] on icon "button" at bounding box center [333, 361] width 21 height 21
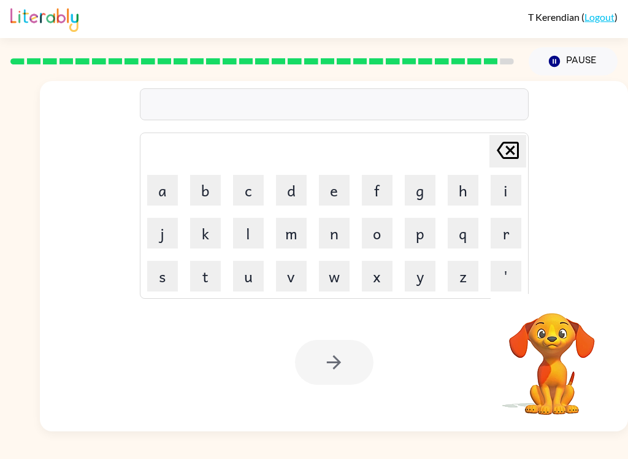
click at [158, 196] on button "a" at bounding box center [162, 190] width 31 height 31
click at [379, 191] on button "f" at bounding box center [377, 190] width 31 height 31
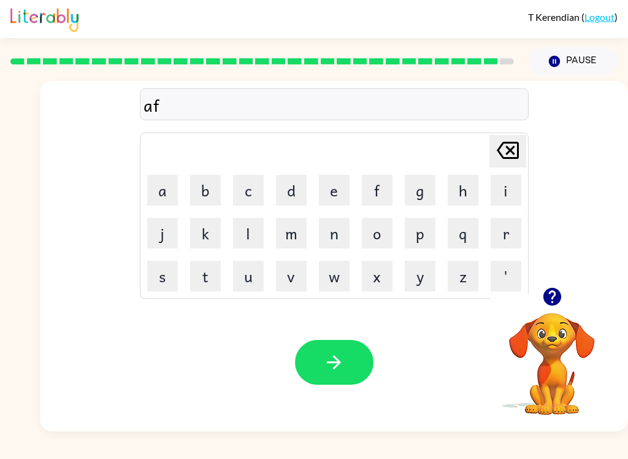
click at [208, 281] on button "t" at bounding box center [205, 276] width 31 height 31
click at [347, 183] on button "e" at bounding box center [334, 190] width 31 height 31
click at [505, 241] on button "r" at bounding box center [506, 233] width 31 height 31
click at [339, 240] on button "n" at bounding box center [334, 233] width 31 height 31
click at [388, 237] on button "o" at bounding box center [377, 233] width 31 height 31
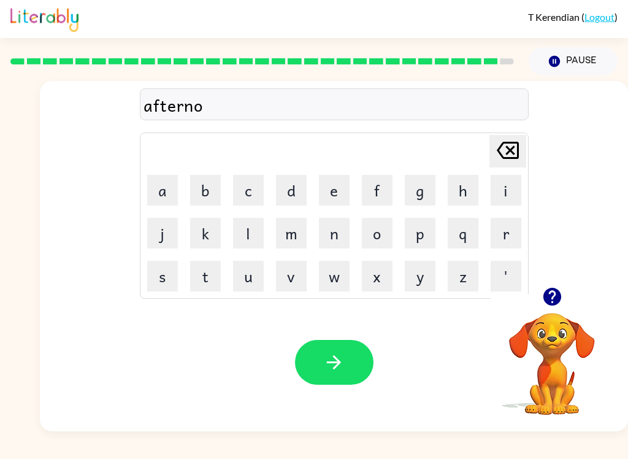
click at [388, 236] on button "o" at bounding box center [377, 233] width 31 height 31
click at [338, 235] on button "n" at bounding box center [334, 233] width 31 height 31
click at [342, 365] on icon "button" at bounding box center [333, 361] width 21 height 21
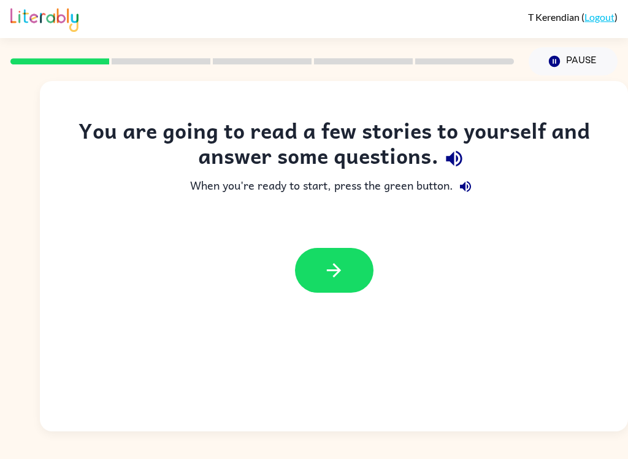
click at [566, 67] on button "Pause Pause" at bounding box center [573, 61] width 89 height 28
